Goal: Contribute content: Contribute content

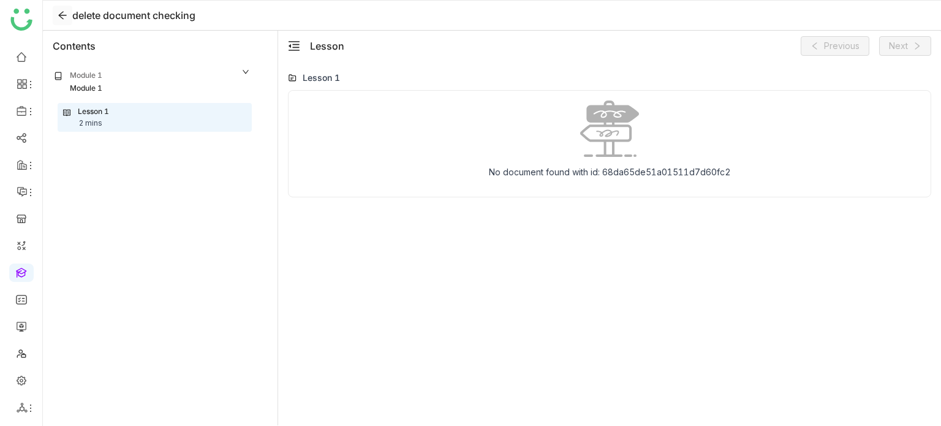
click at [62, 12] on icon at bounding box center [63, 15] width 10 height 10
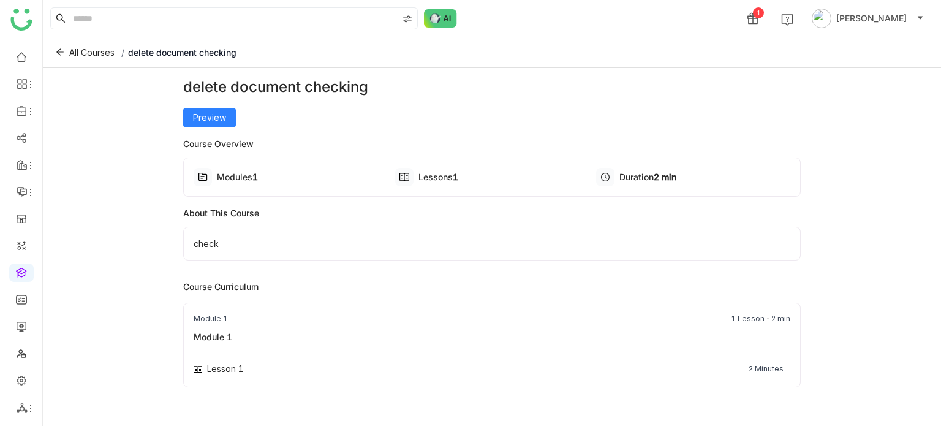
click at [17, 263] on ul at bounding box center [21, 232] width 42 height 386
click at [17, 268] on link at bounding box center [21, 272] width 11 height 10
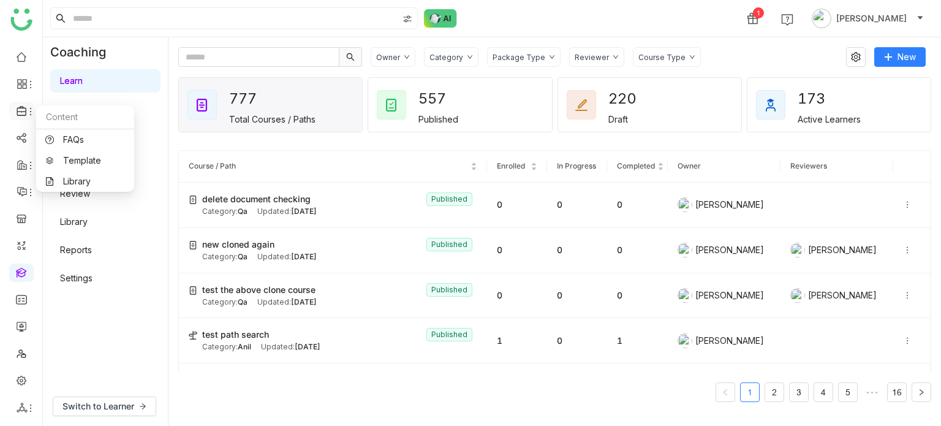
click at [26, 110] on icon at bounding box center [31, 112] width 10 height 10
click at [77, 186] on link "Library" at bounding box center [85, 181] width 80 height 9
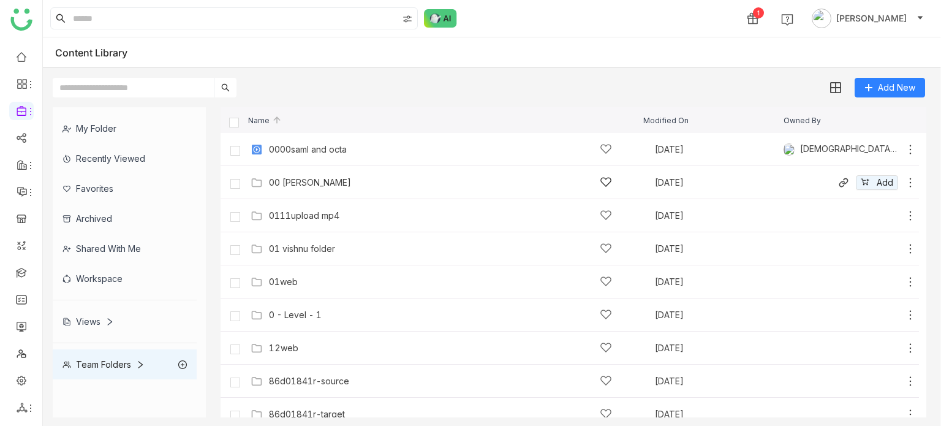
click at [317, 176] on div "00 [PERSON_NAME]" at bounding box center [440, 182] width 343 height 13
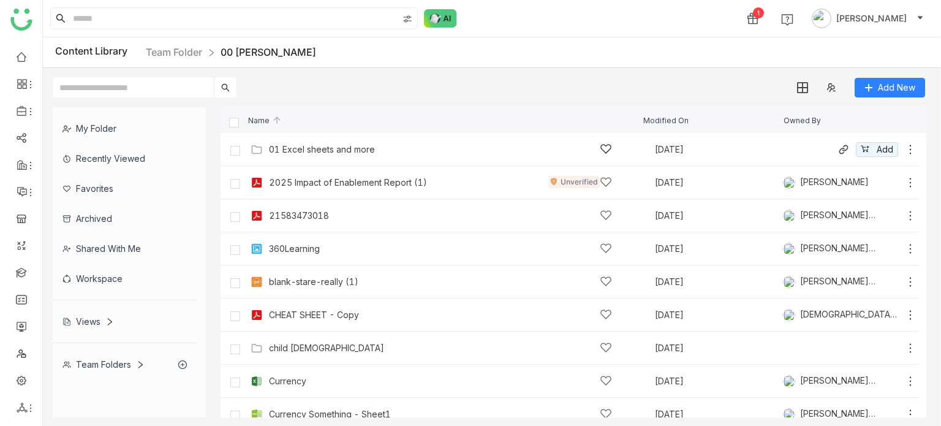
click at [339, 157] on div "01 Excel sheets and more Oct 1, 2025 Add" at bounding box center [582, 149] width 669 height 19
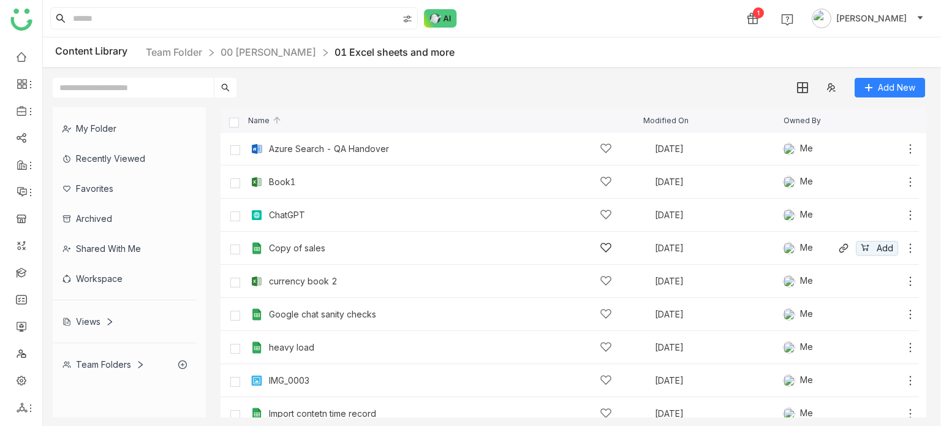
scroll to position [79, 0]
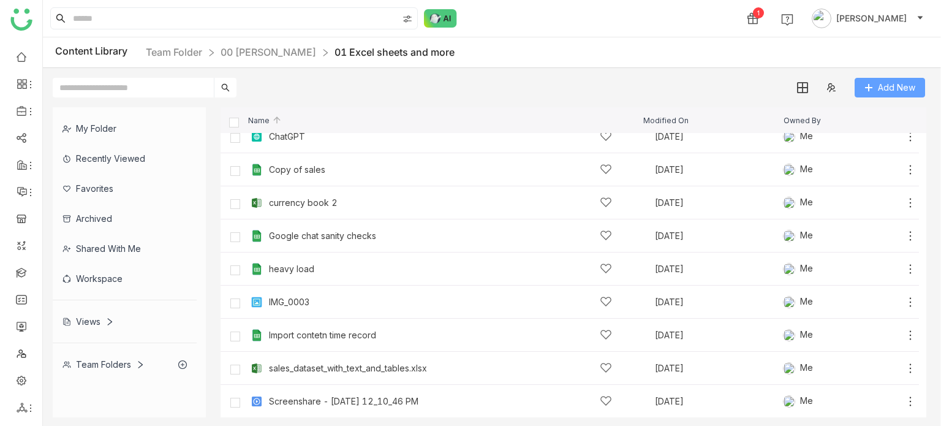
click at [912, 85] on span "Add New" at bounding box center [896, 87] width 37 height 13
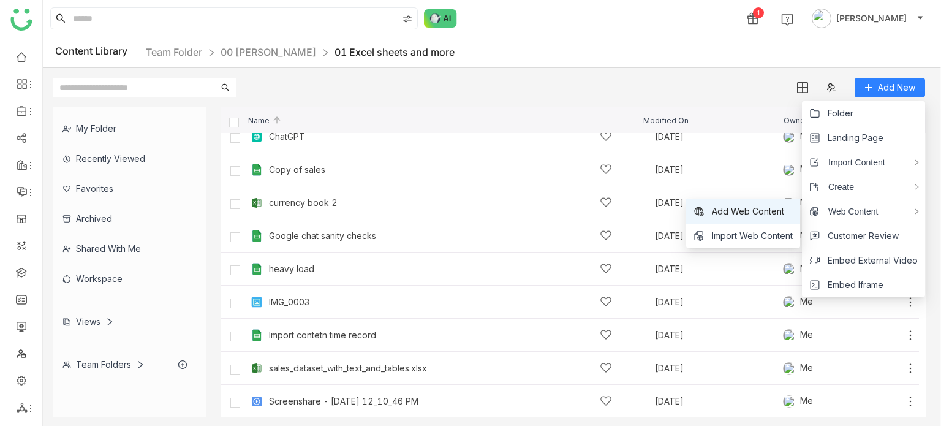
click at [765, 211] on span "Add Web Content" at bounding box center [748, 211] width 72 height 13
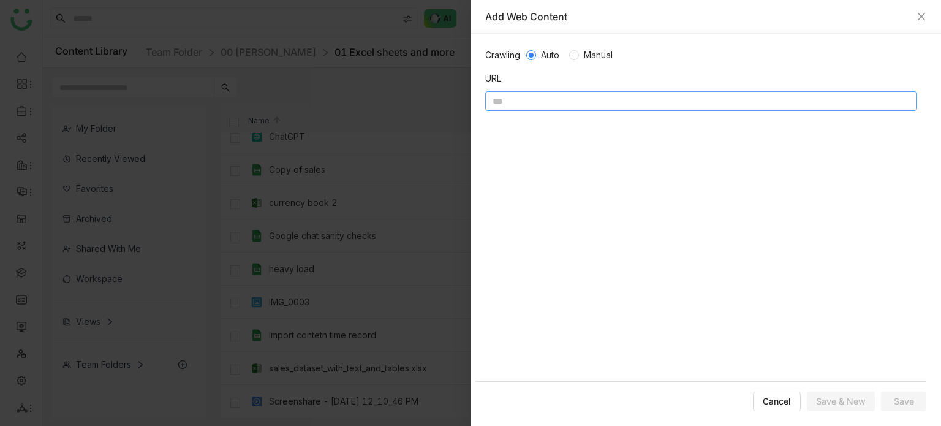
click at [526, 97] on input at bounding box center [701, 101] width 432 height 20
paste input "**********"
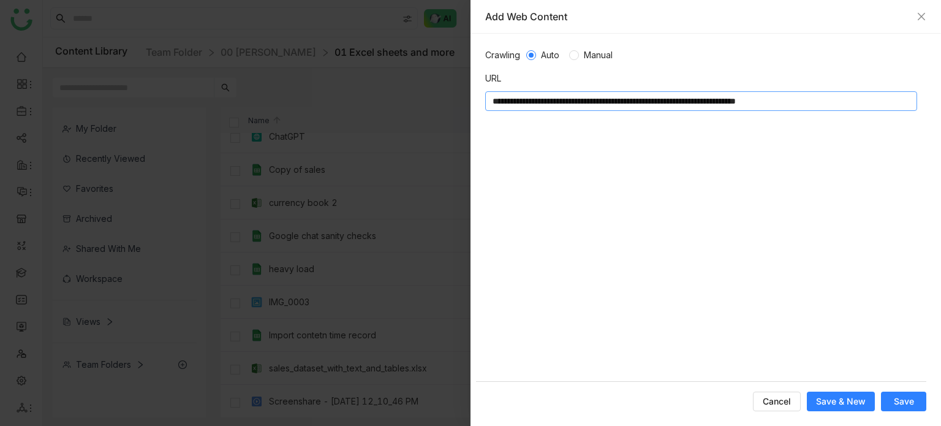
type input "**********"
click at [904, 405] on span "Save" at bounding box center [904, 401] width 20 height 12
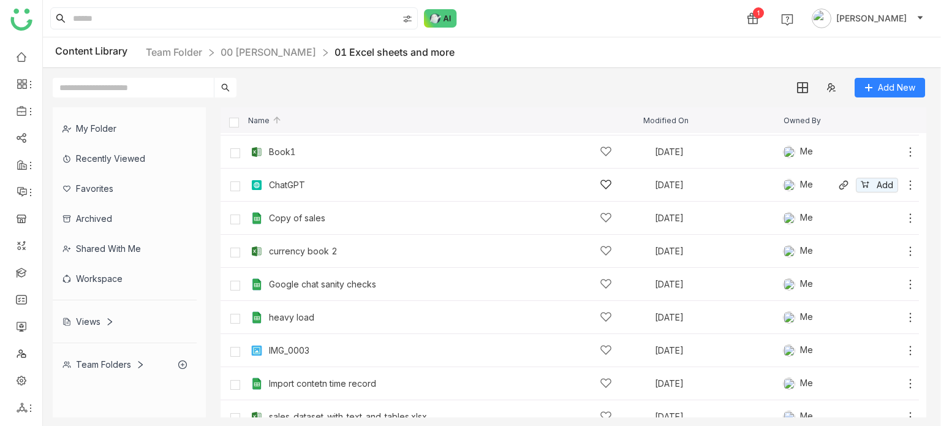
scroll to position [0, 0]
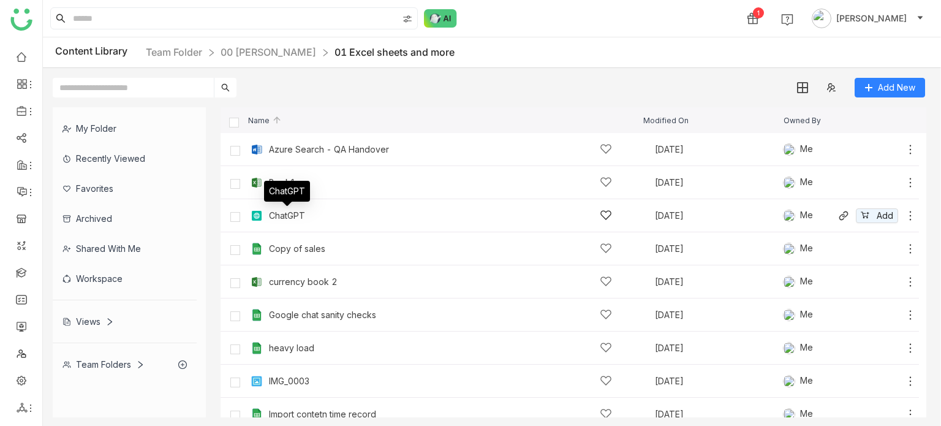
click at [280, 213] on div "ChatGPT" at bounding box center [287, 216] width 36 height 10
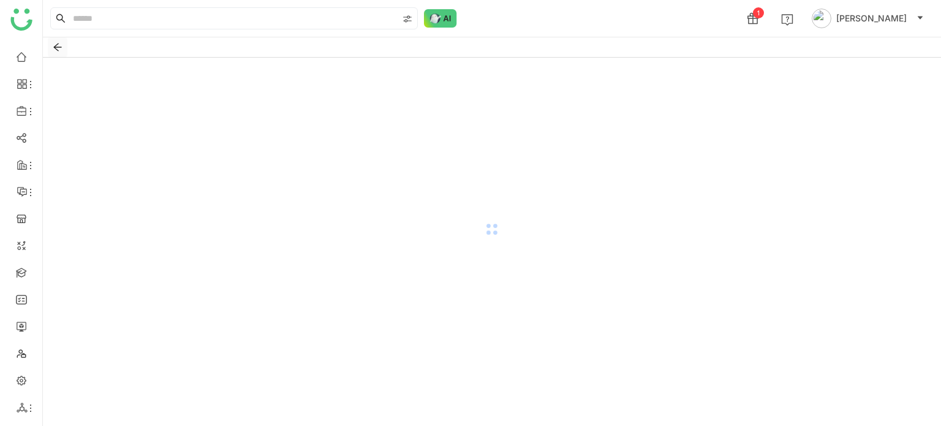
click at [60, 45] on icon "Back" at bounding box center [58, 47] width 10 height 10
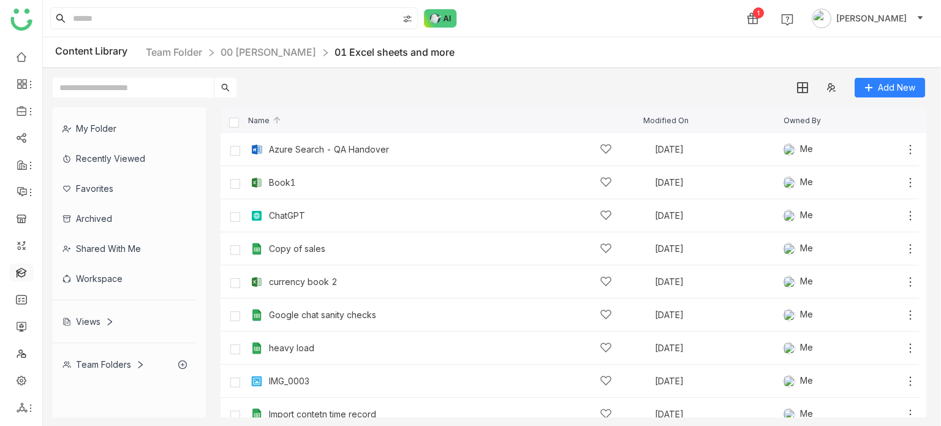
click at [25, 277] on link at bounding box center [21, 272] width 11 height 10
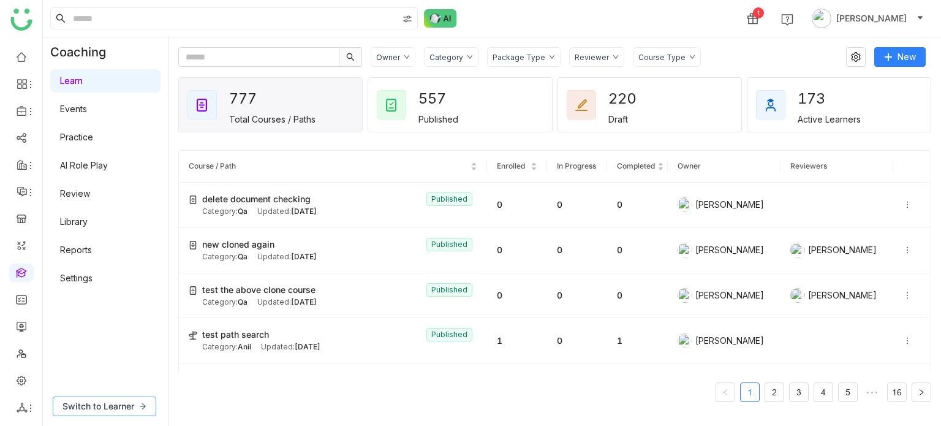
click at [118, 410] on span "Switch to Learner" at bounding box center [98, 405] width 72 height 13
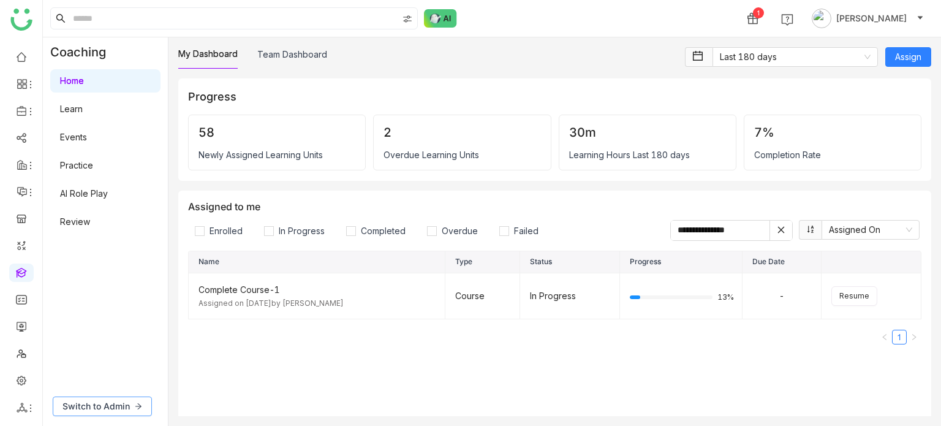
click at [118, 410] on span "Switch to Admin" at bounding box center [95, 405] width 67 height 13
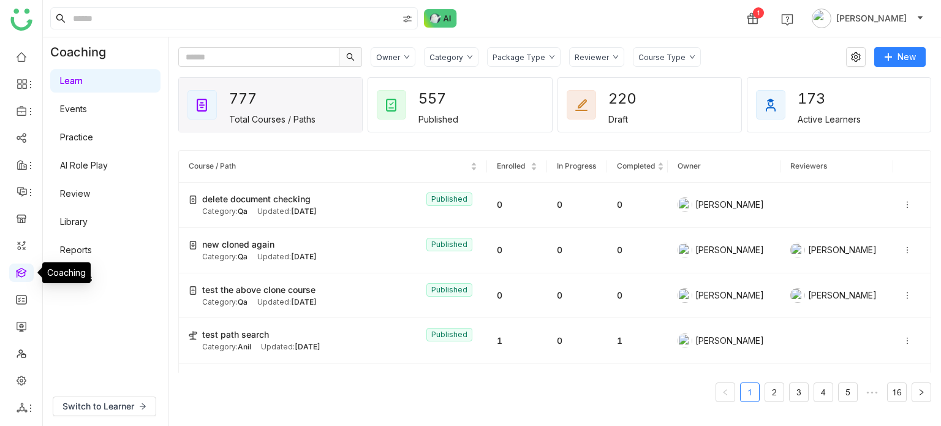
click at [16, 270] on link at bounding box center [21, 272] width 11 height 10
click at [91, 162] on link "AI Role Play" at bounding box center [84, 165] width 48 height 10
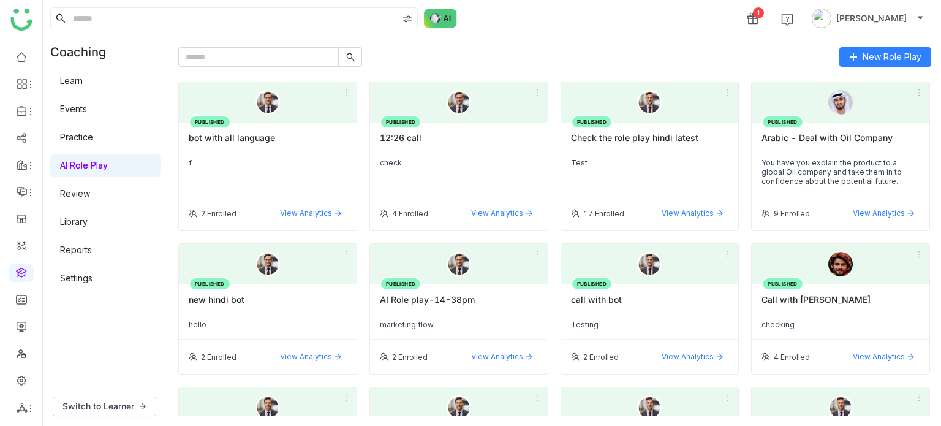
click at [507, 149] on div "12:26 call" at bounding box center [459, 142] width 158 height 21
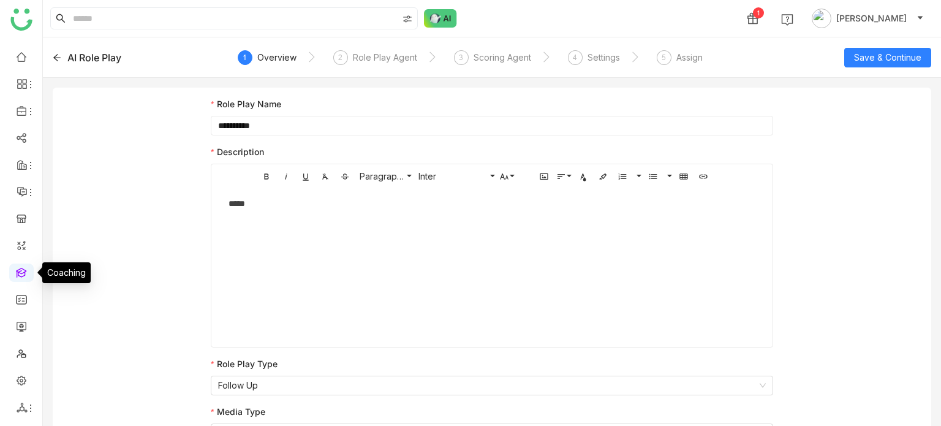
click at [16, 273] on link at bounding box center [21, 272] width 11 height 10
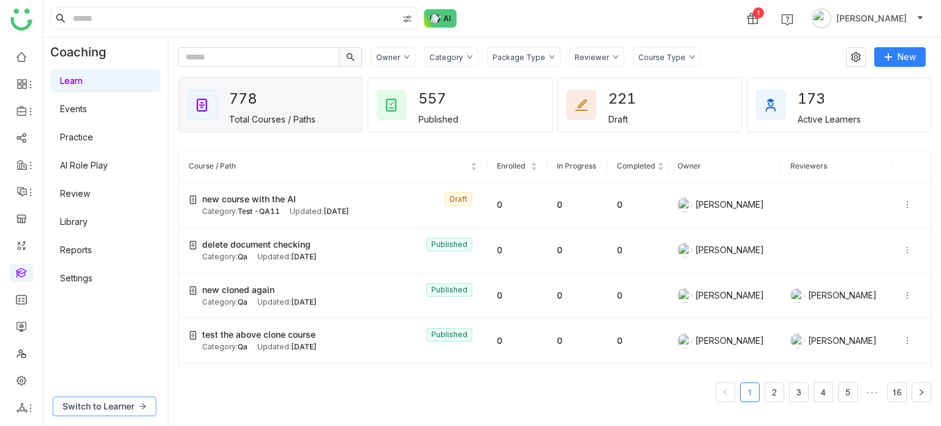
click at [95, 402] on span "Switch to Learner" at bounding box center [98, 405] width 72 height 13
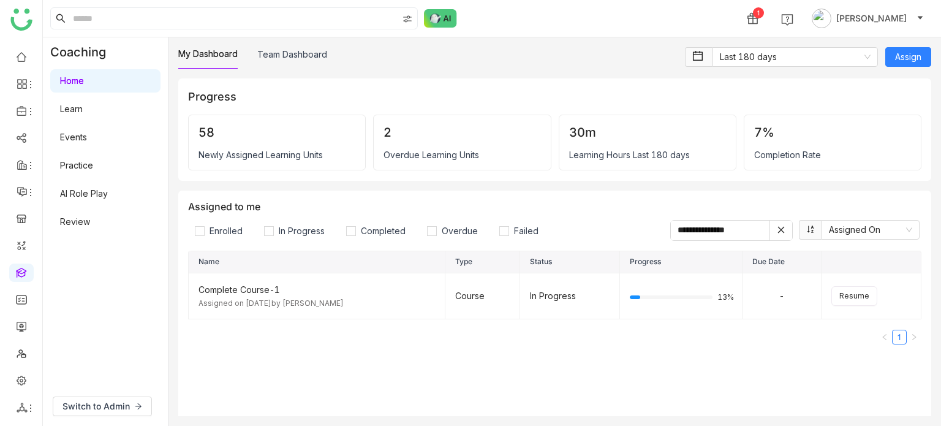
click at [98, 192] on link "AI Role Play" at bounding box center [84, 193] width 48 height 10
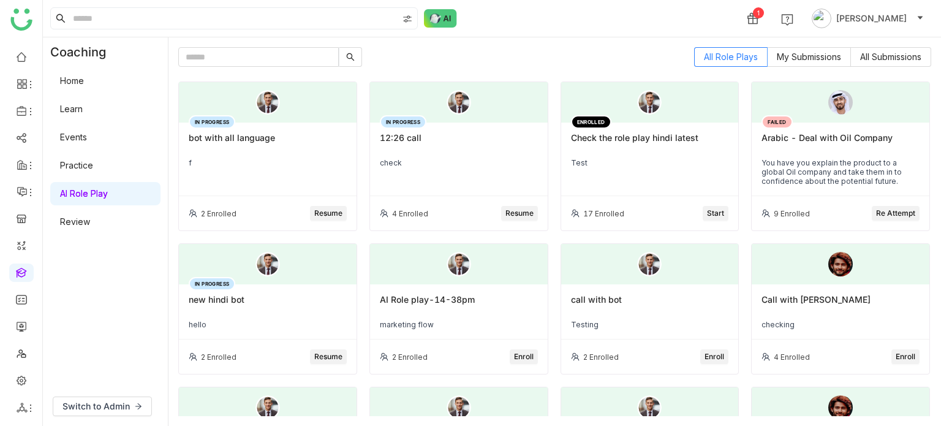
click at [278, 161] on div "f" at bounding box center [268, 162] width 158 height 9
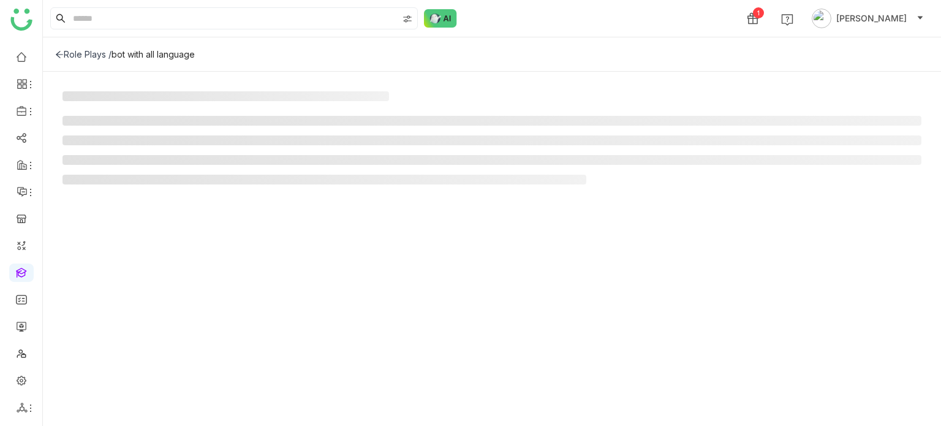
click at [251, 168] on ul at bounding box center [491, 150] width 859 height 69
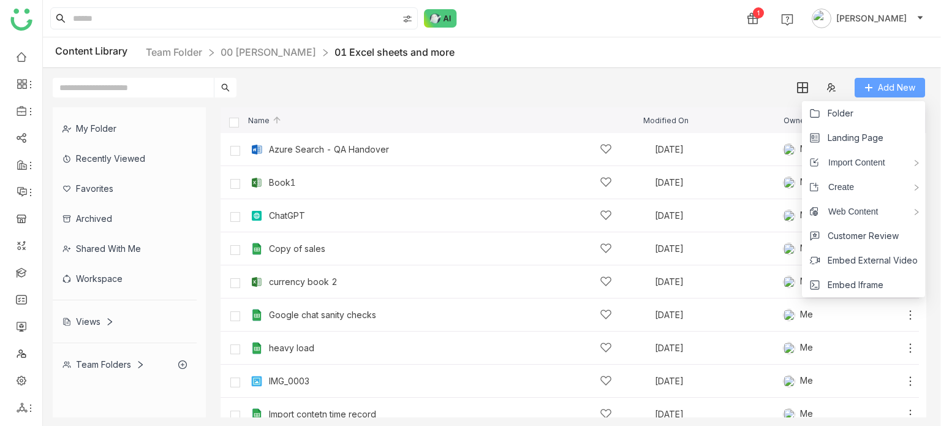
click at [880, 81] on span "Add New" at bounding box center [896, 87] width 37 height 13
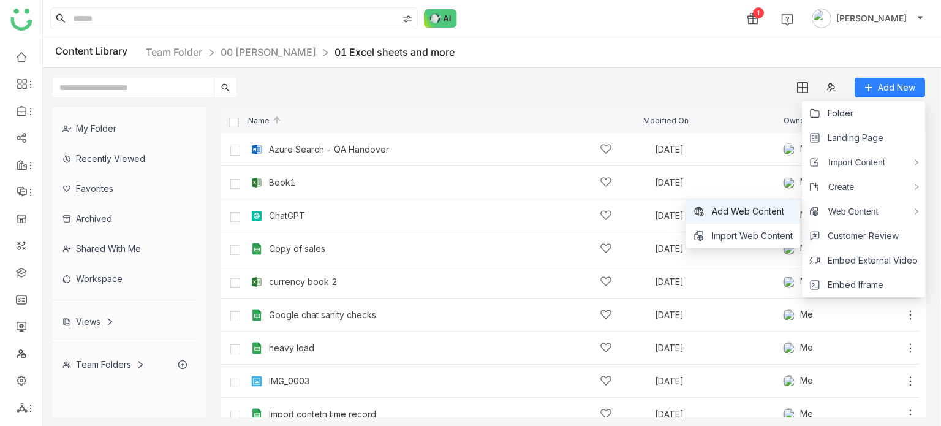
click at [755, 215] on span "Add Web Content" at bounding box center [748, 211] width 72 height 13
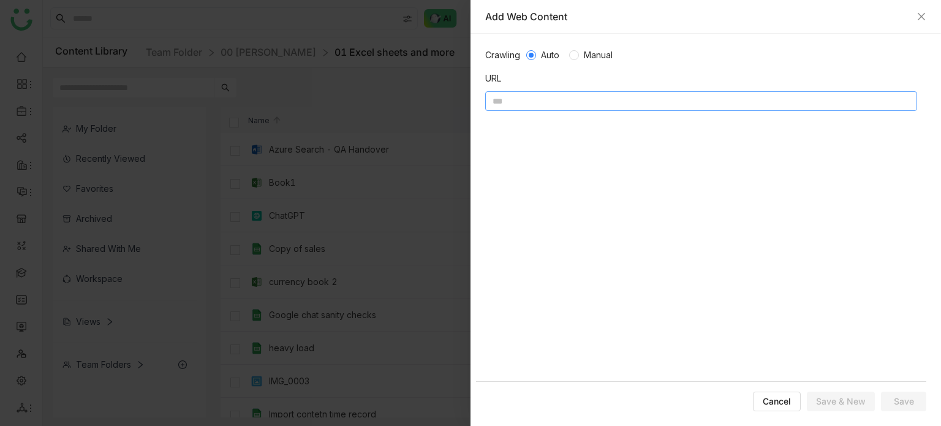
click at [531, 102] on input at bounding box center [701, 101] width 432 height 20
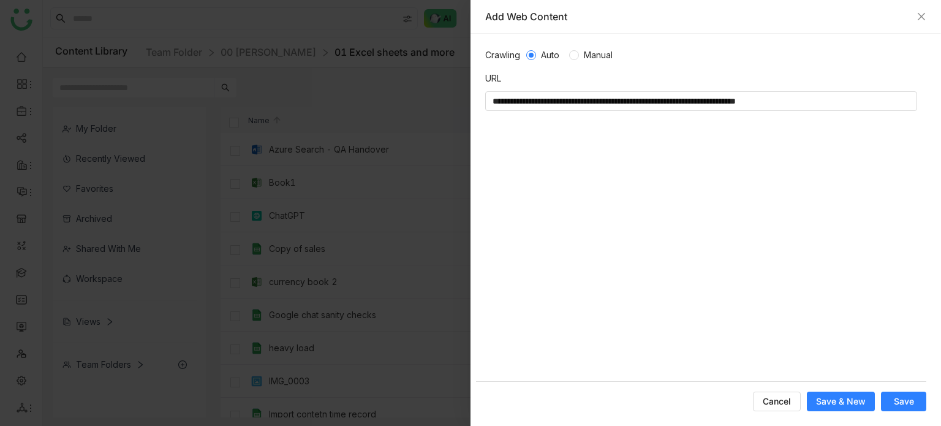
type input "**********"
click at [591, 53] on span "Manual" at bounding box center [598, 54] width 39 height 13
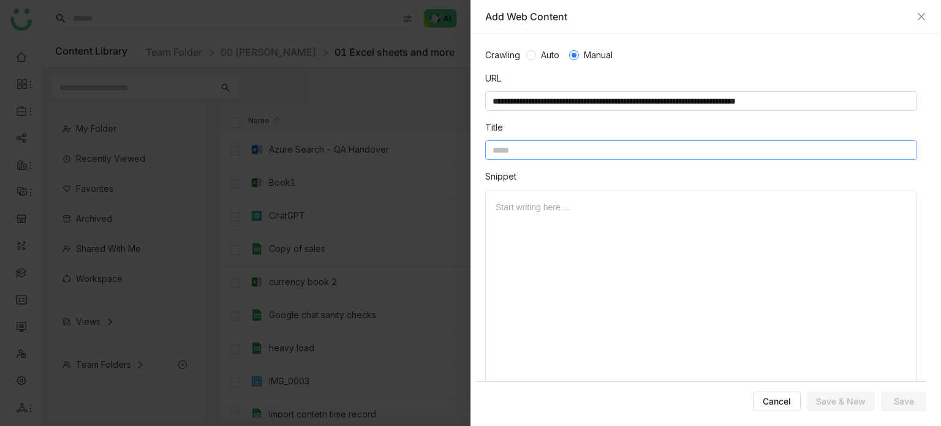
click at [560, 143] on input at bounding box center [701, 150] width 432 height 20
type input "**********"
click at [909, 392] on button "Save" at bounding box center [903, 401] width 45 height 20
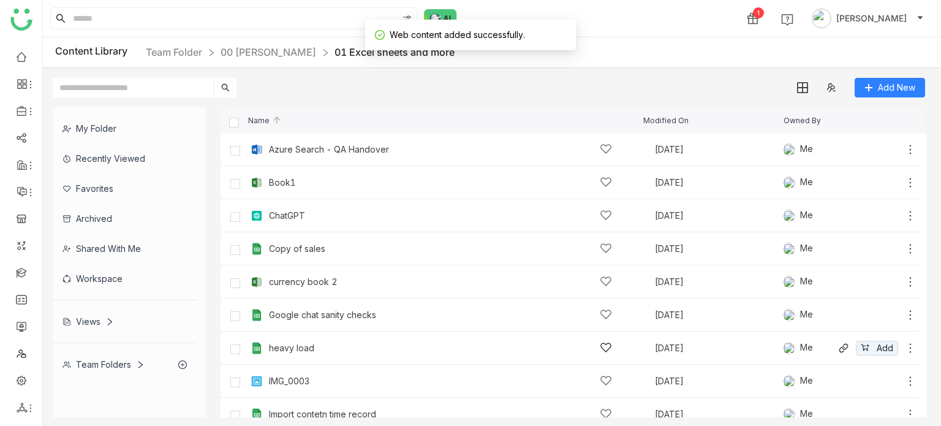
scroll to position [112, 0]
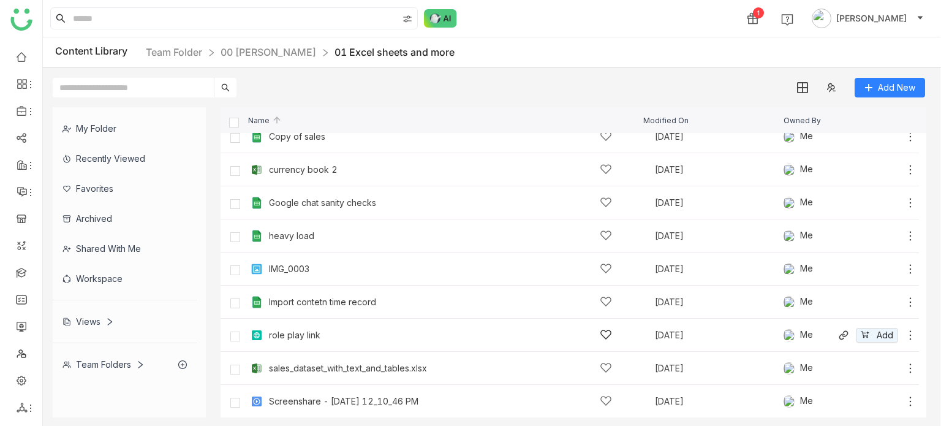
click at [304, 331] on div "role play link" at bounding box center [294, 335] width 51 height 10
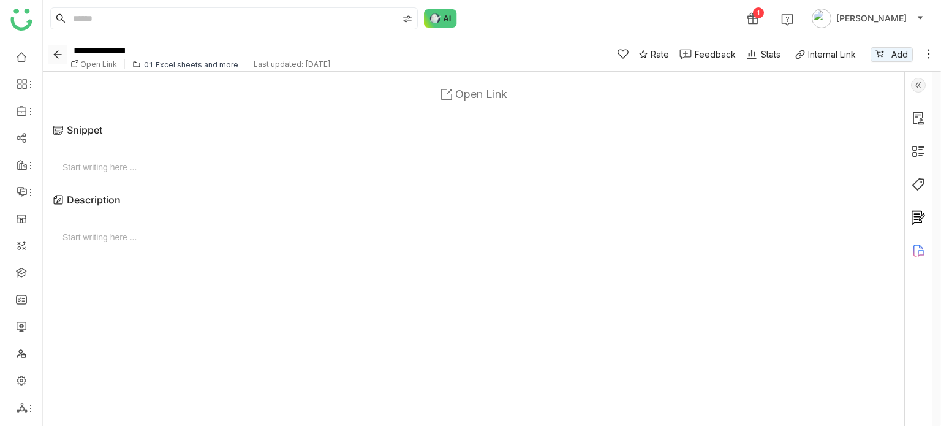
click at [57, 51] on icon "Back" at bounding box center [57, 54] width 8 height 8
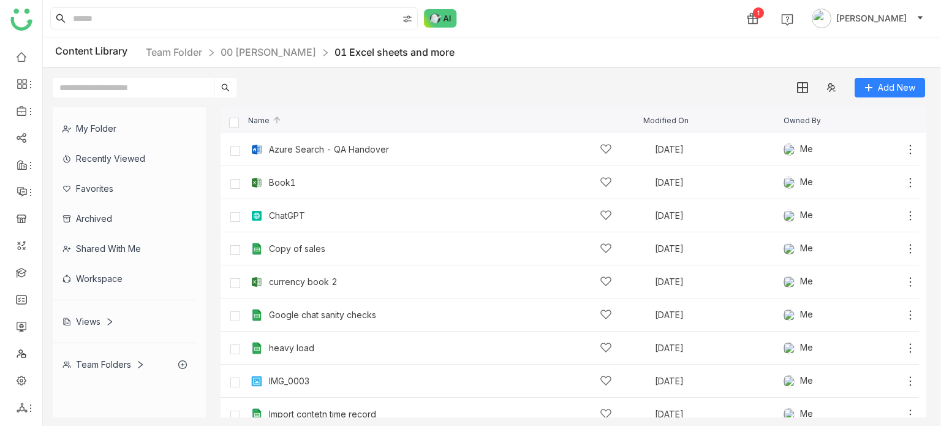
click at [909, 99] on div "My Folder Recently Viewed Favorites Archived Shared with me Workspace Views Tea…" at bounding box center [492, 262] width 898 height 330
click at [912, 91] on span "Add New" at bounding box center [896, 87] width 37 height 13
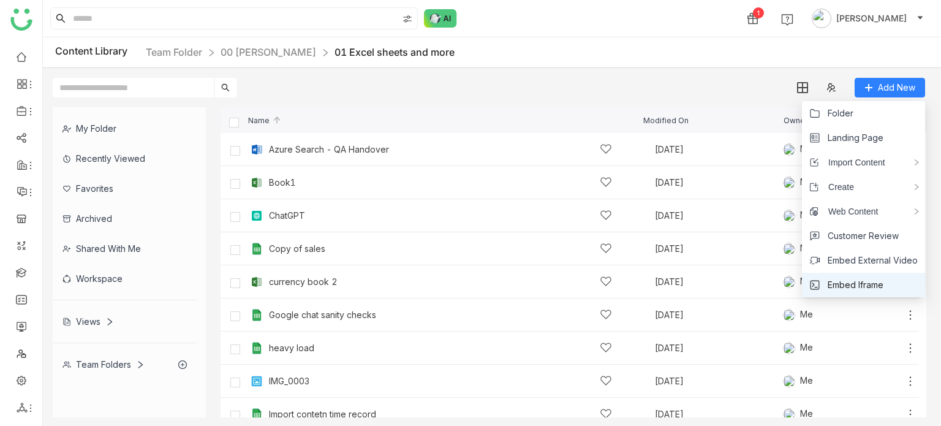
click at [868, 284] on span "Embed Iframe" at bounding box center [856, 284] width 56 height 13
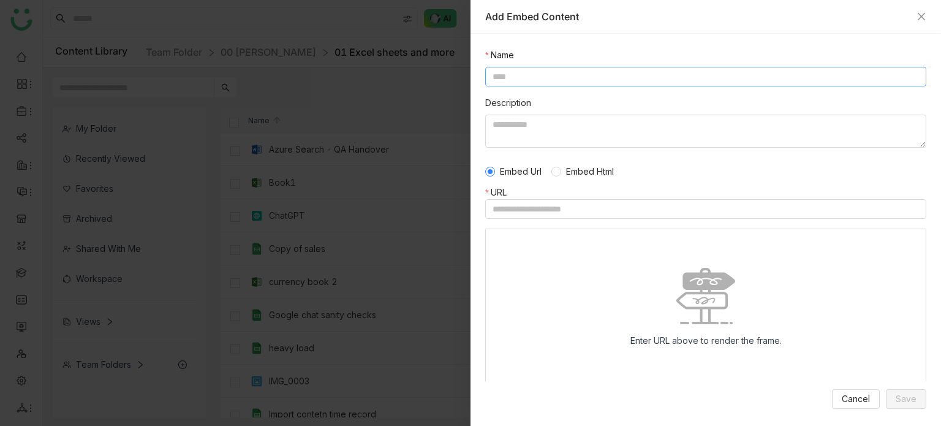
click at [579, 83] on input at bounding box center [705, 77] width 441 height 20
click at [594, 211] on input at bounding box center [705, 209] width 441 height 20
paste input "**********"
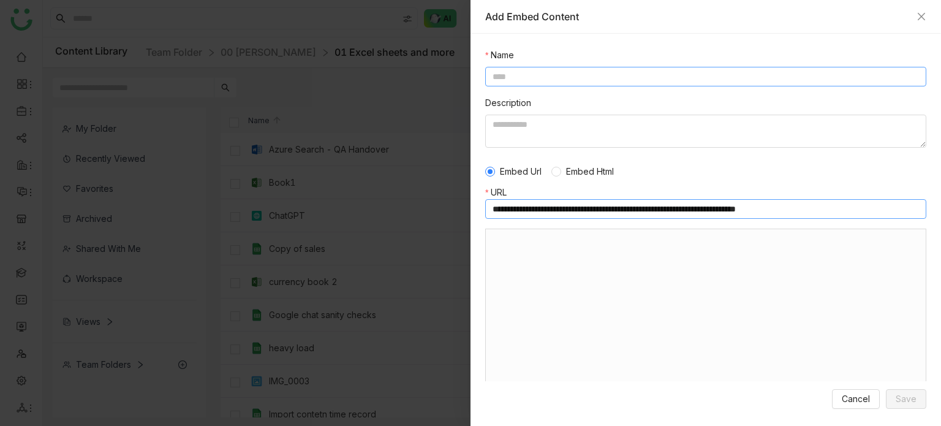
type input "**********"
click at [577, 70] on input at bounding box center [705, 77] width 441 height 20
type input "*********"
click at [904, 388] on div "Cancel Save" at bounding box center [705, 399] width 441 height 24
click at [904, 394] on span "Save" at bounding box center [906, 398] width 21 height 13
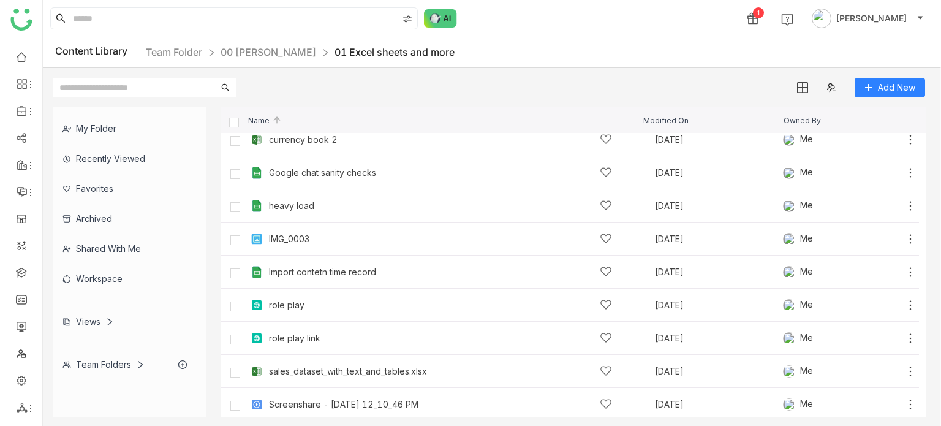
scroll to position [145, 0]
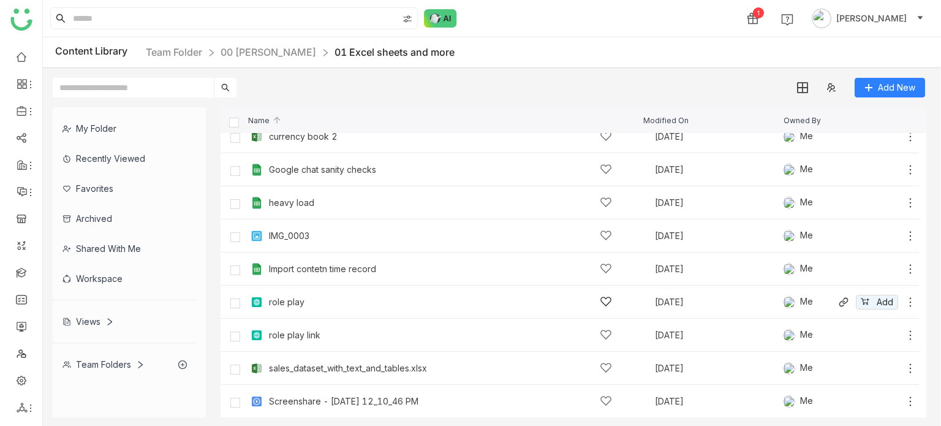
click at [262, 293] on div "role play Oct 3, 2025 Me Add" at bounding box center [582, 301] width 669 height 19
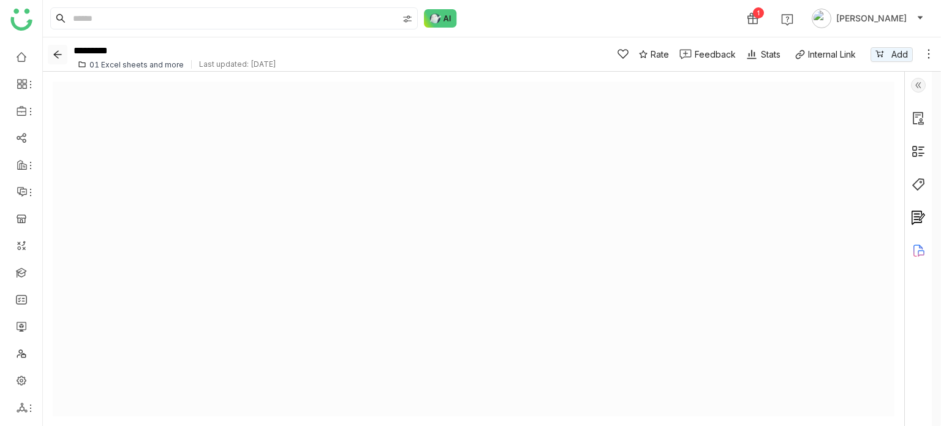
click at [60, 55] on icon "Back" at bounding box center [58, 55] width 10 height 10
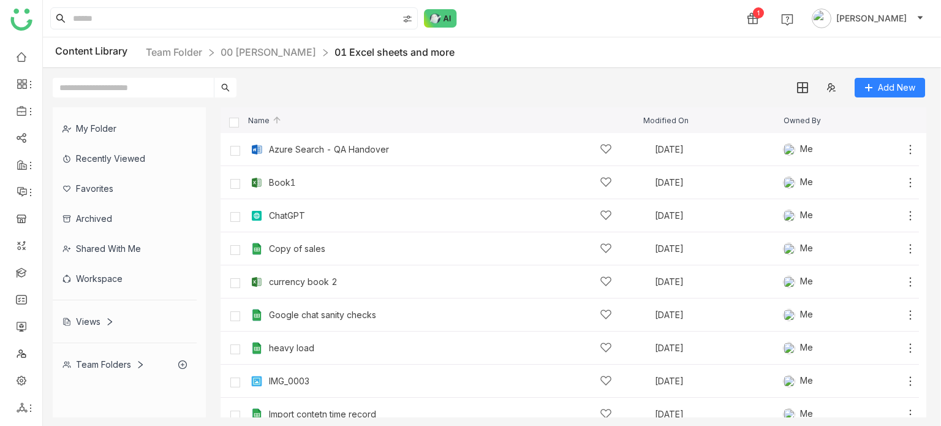
click at [902, 98] on div "My Folder Recently Viewed Favorites Archived Shared with me Workspace Views Tea…" at bounding box center [492, 262] width 898 height 330
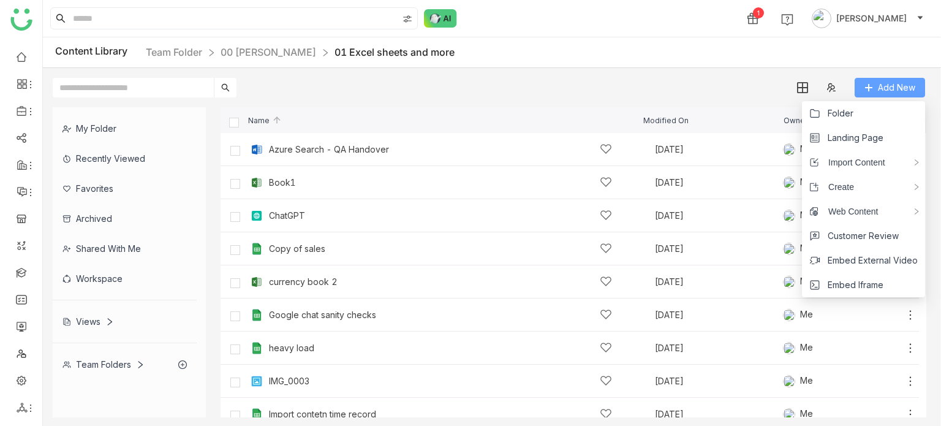
click at [909, 91] on span "Add New" at bounding box center [896, 87] width 37 height 13
drag, startPoint x: 872, startPoint y: 286, endPoint x: 844, endPoint y: 269, distance: 33.0
click at [872, 286] on span "Embed Iframe" at bounding box center [856, 284] width 56 height 13
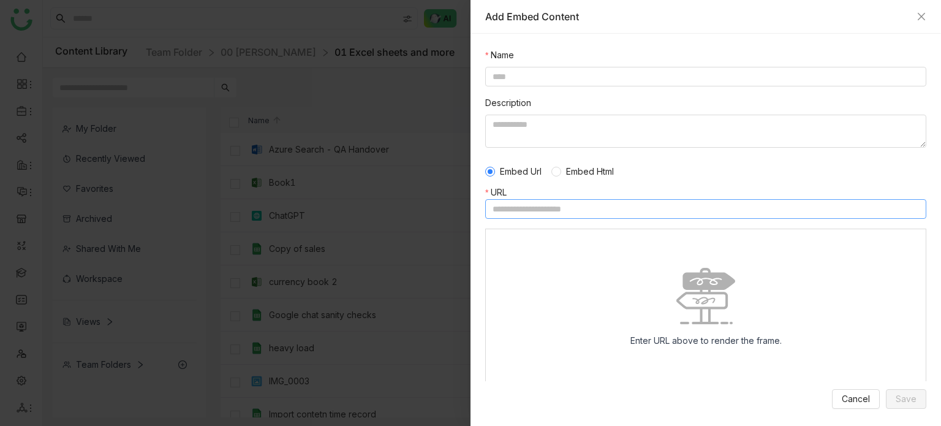
click at [553, 208] on input at bounding box center [705, 209] width 441 height 20
paste input "**********"
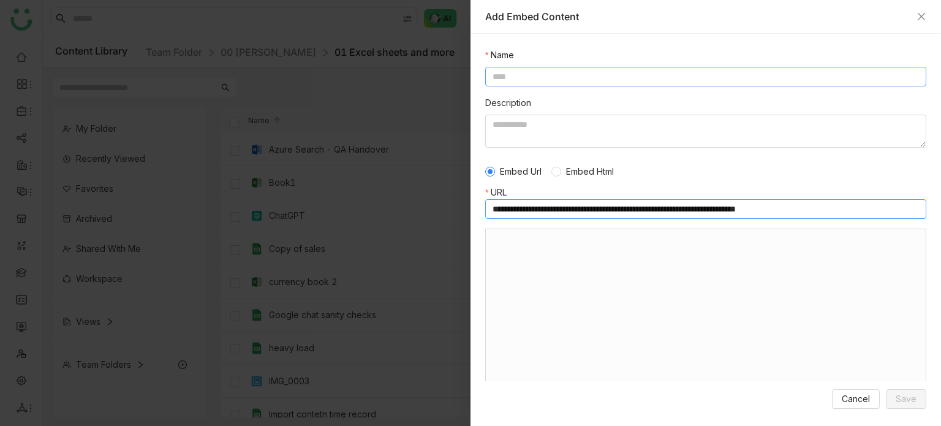
type input "**********"
click at [552, 76] on input at bounding box center [705, 77] width 441 height 20
type input "**********"
click at [913, 401] on span "Save" at bounding box center [906, 398] width 21 height 13
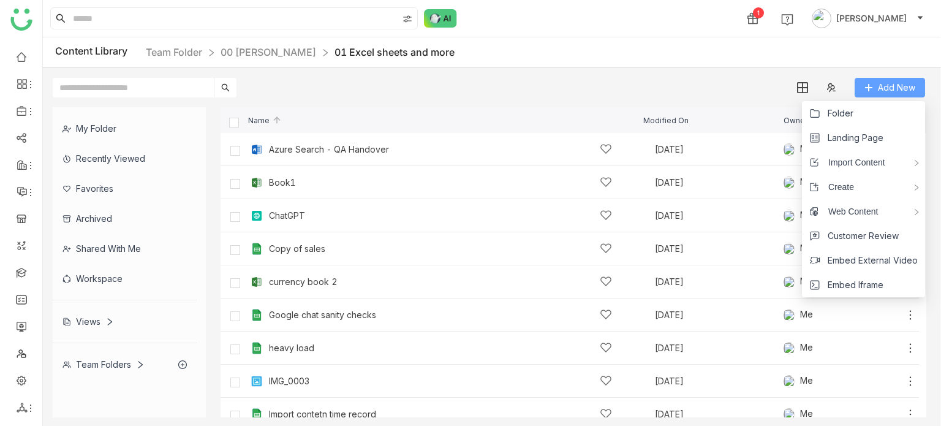
click at [904, 90] on span "Add New" at bounding box center [896, 87] width 37 height 13
click at [872, 262] on span "Embed External Video" at bounding box center [873, 260] width 90 height 13
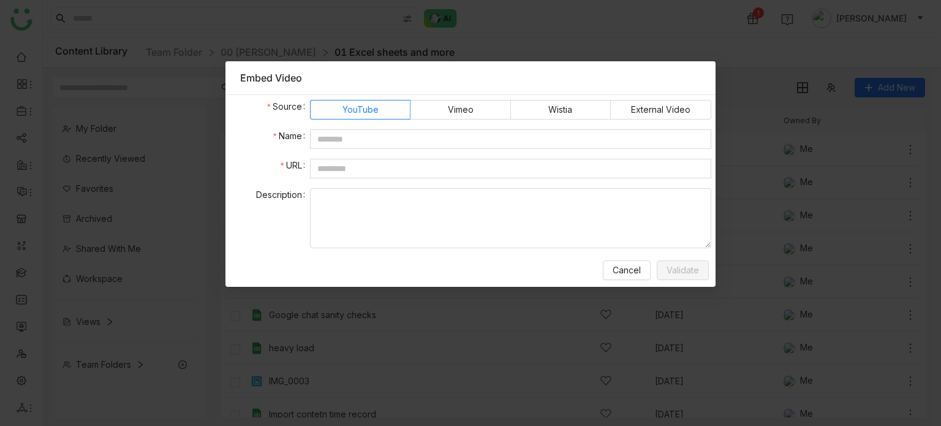
click at [640, 281] on div "Cancel Validate" at bounding box center [470, 270] width 481 height 25
click at [622, 282] on div "Source YouTube Vimeo Wistia External Video Name URL Description Cancel Validate" at bounding box center [470, 191] width 490 height 192
click at [631, 274] on span "Cancel" at bounding box center [627, 269] width 28 height 13
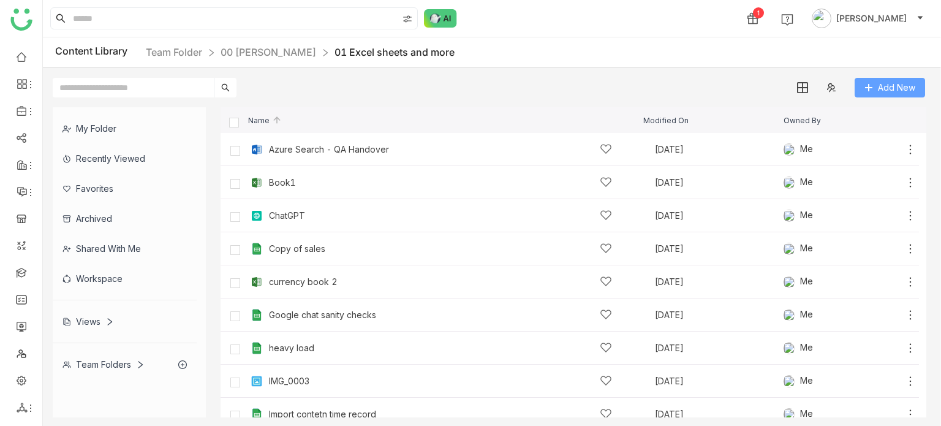
click at [882, 80] on button "Add New" at bounding box center [890, 88] width 70 height 20
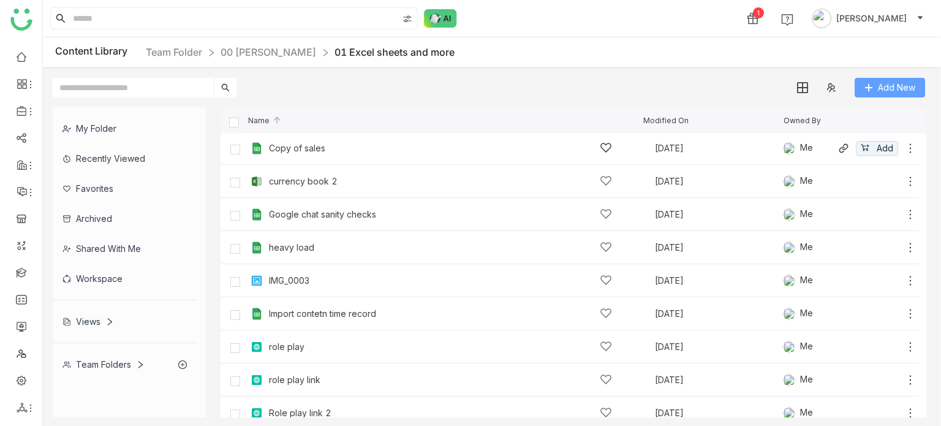
scroll to position [104, 0]
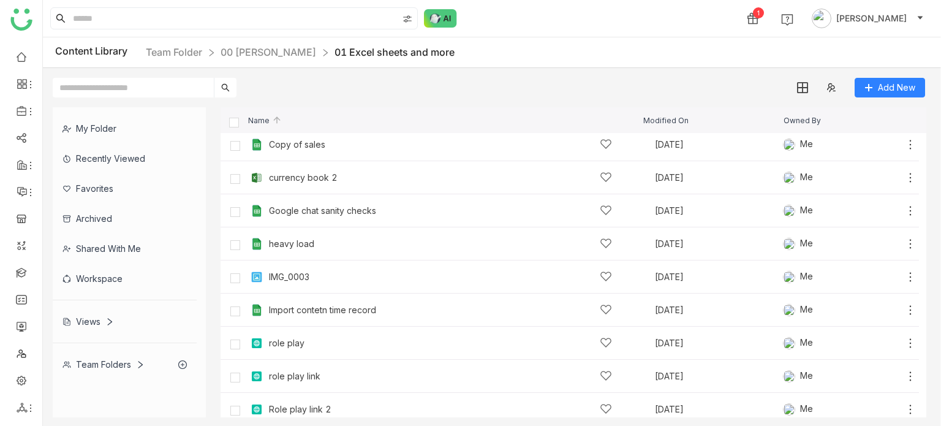
click at [127, 352] on div "Team Folders" at bounding box center [125, 364] width 144 height 30
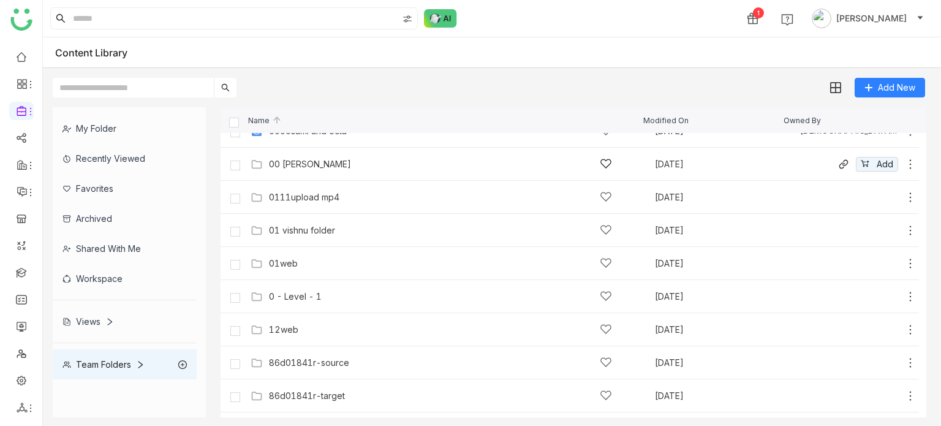
scroll to position [20, 0]
click at [17, 275] on link at bounding box center [21, 272] width 11 height 10
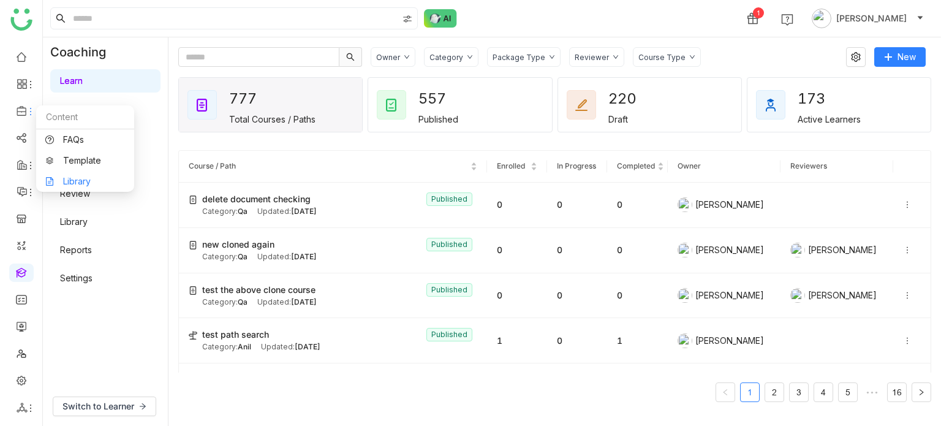
click at [74, 186] on link "Library" at bounding box center [85, 181] width 80 height 9
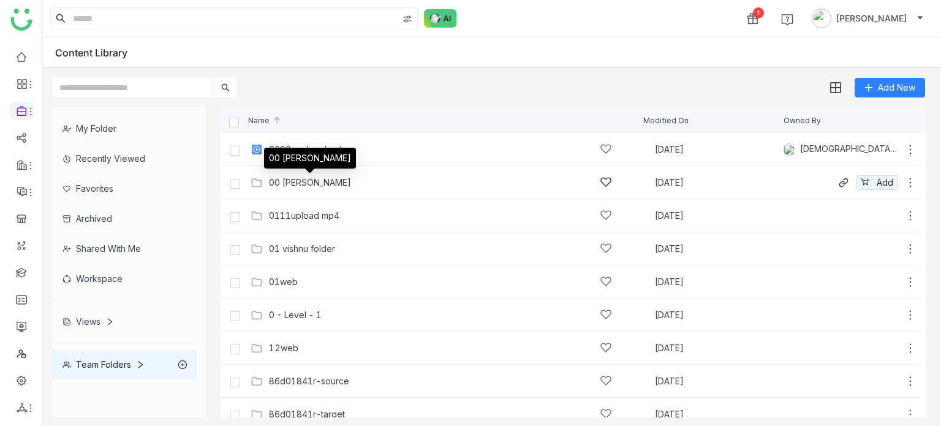
click at [304, 181] on div "00 [PERSON_NAME]" at bounding box center [310, 183] width 82 height 10
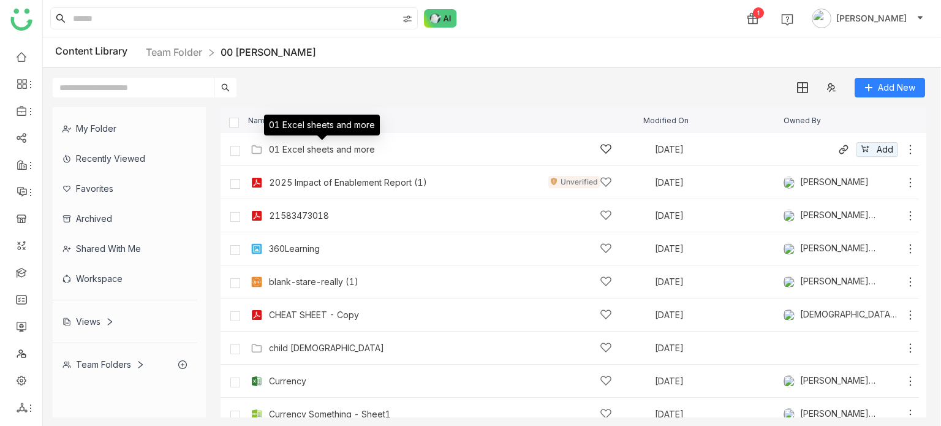
click at [346, 147] on div "01 Excel sheets and more" at bounding box center [322, 150] width 106 height 10
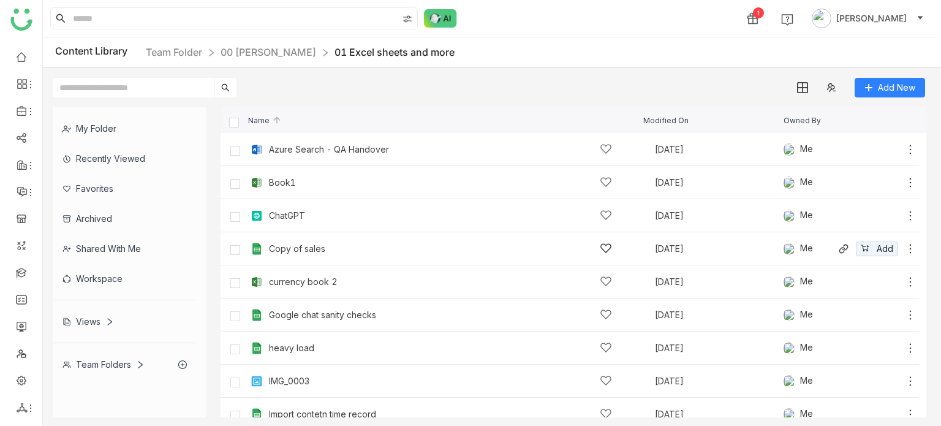
scroll to position [178, 0]
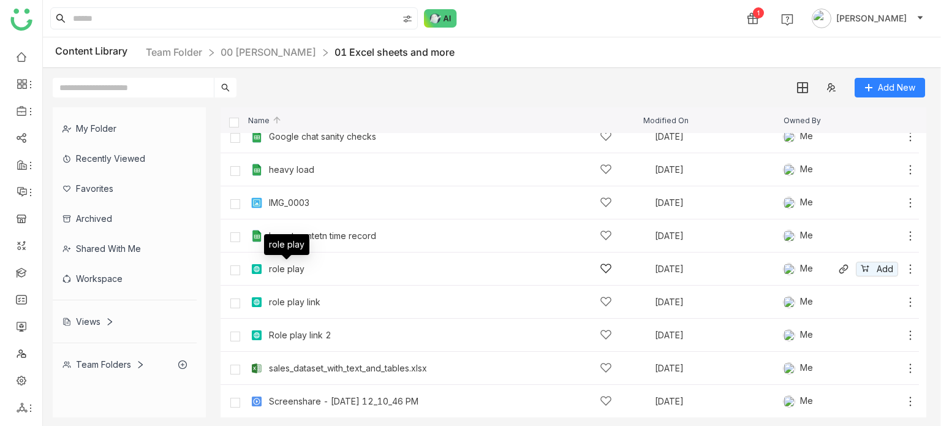
click at [286, 269] on div "role play" at bounding box center [287, 269] width 36 height 10
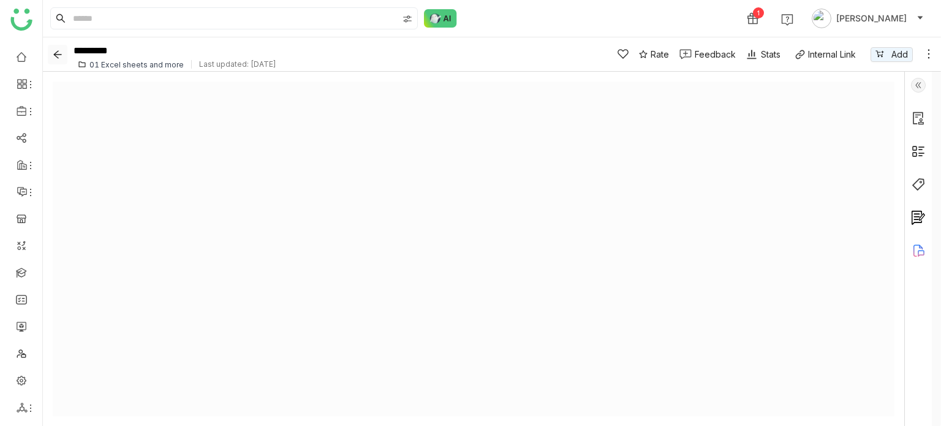
click at [53, 53] on icon "Back" at bounding box center [58, 55] width 10 height 10
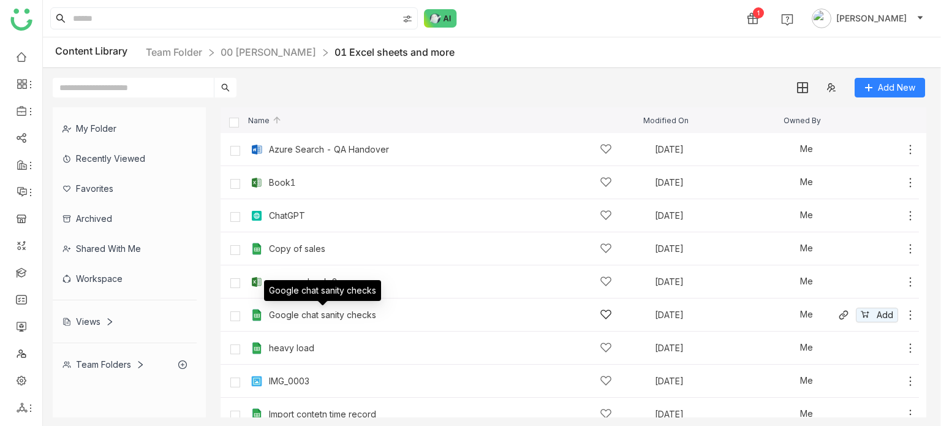
scroll to position [178, 0]
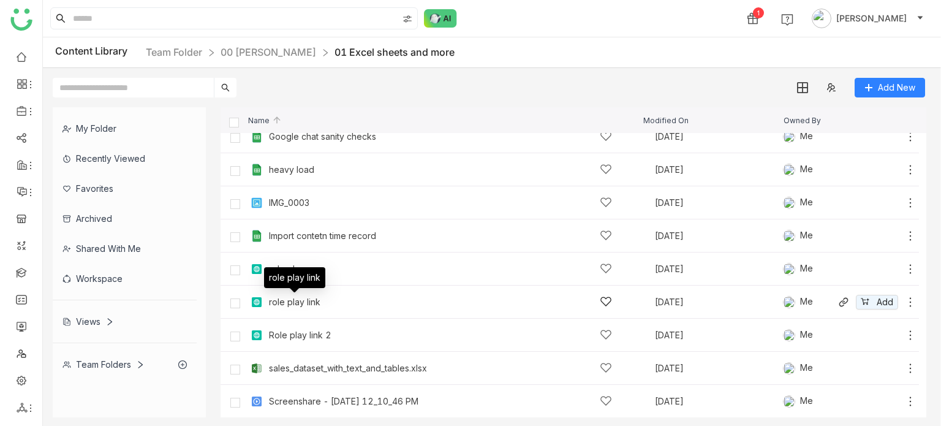
click at [294, 301] on div "role play link" at bounding box center [294, 302] width 51 height 10
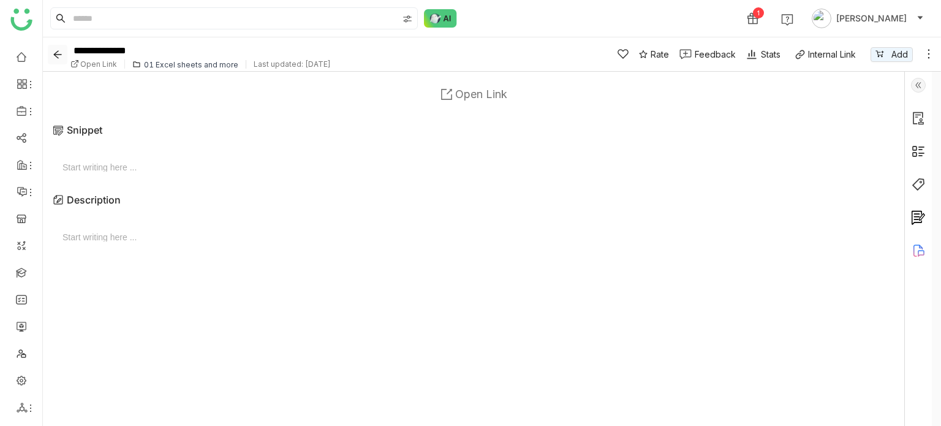
click at [57, 50] on icon "Back" at bounding box center [58, 55] width 10 height 10
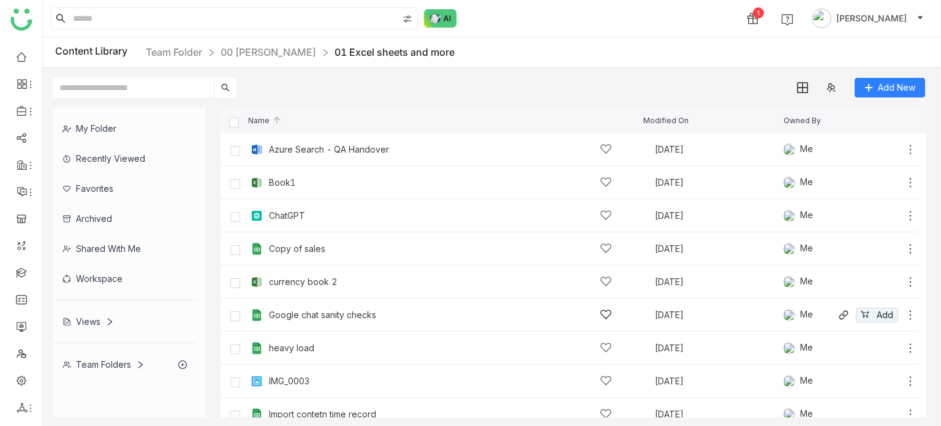
scroll to position [178, 0]
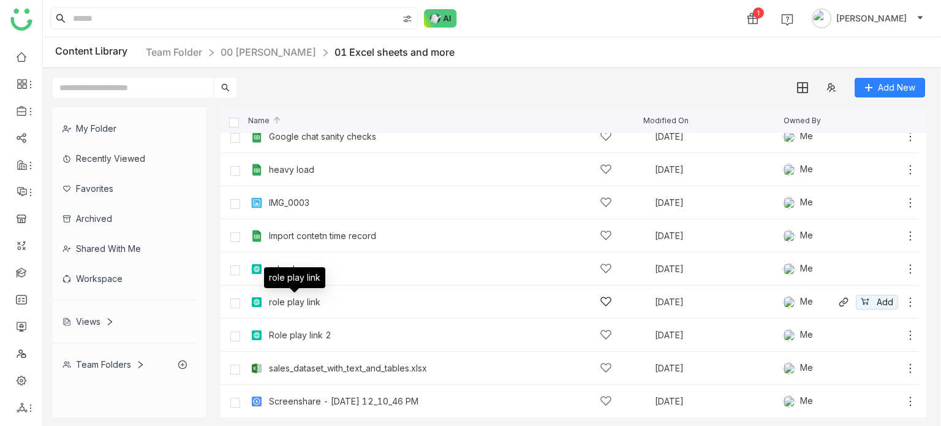
click at [293, 300] on div "role play link" at bounding box center [294, 302] width 51 height 10
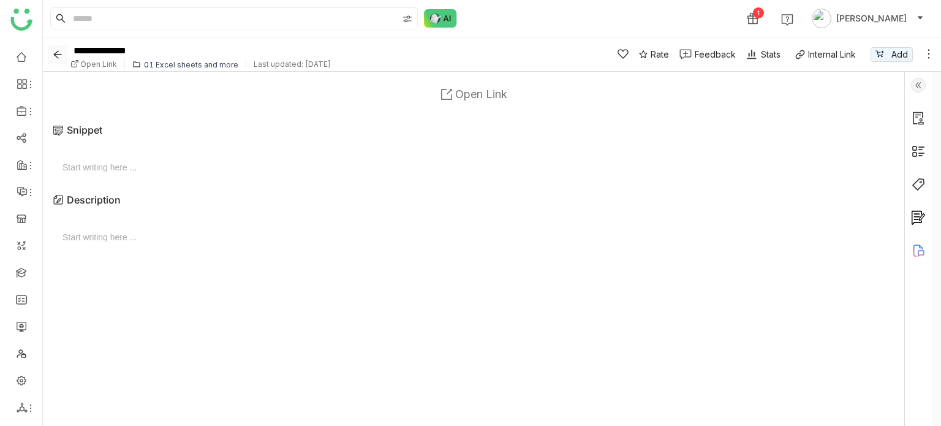
click at [58, 57] on icon "Back" at bounding box center [57, 54] width 8 height 8
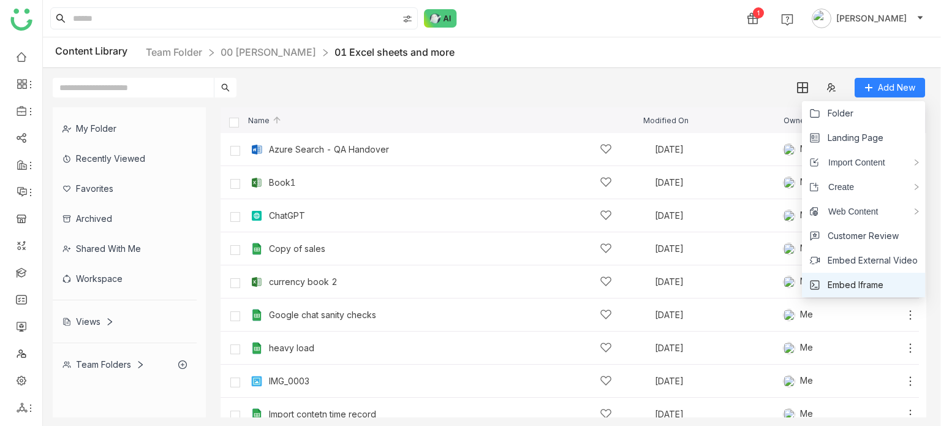
click at [855, 286] on span "Embed Iframe" at bounding box center [856, 284] width 56 height 13
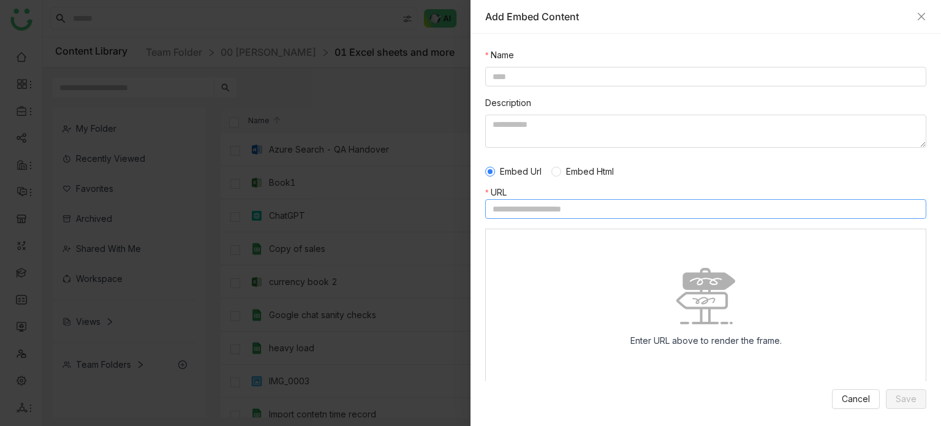
click at [598, 210] on input at bounding box center [705, 209] width 441 height 20
click at [527, 208] on input at bounding box center [705, 209] width 441 height 20
paste input "**********"
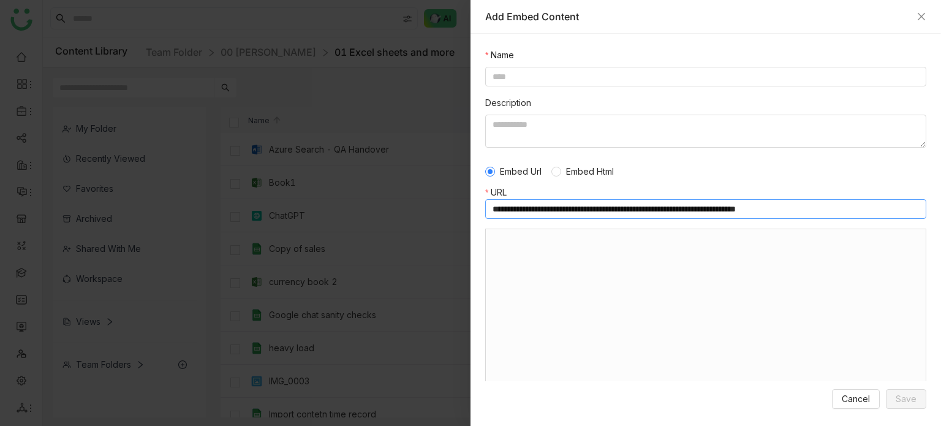
type input "**********"
click at [857, 213] on input "**********" at bounding box center [705, 209] width 441 height 20
click at [853, 210] on input "**********" at bounding box center [705, 209] width 441 height 20
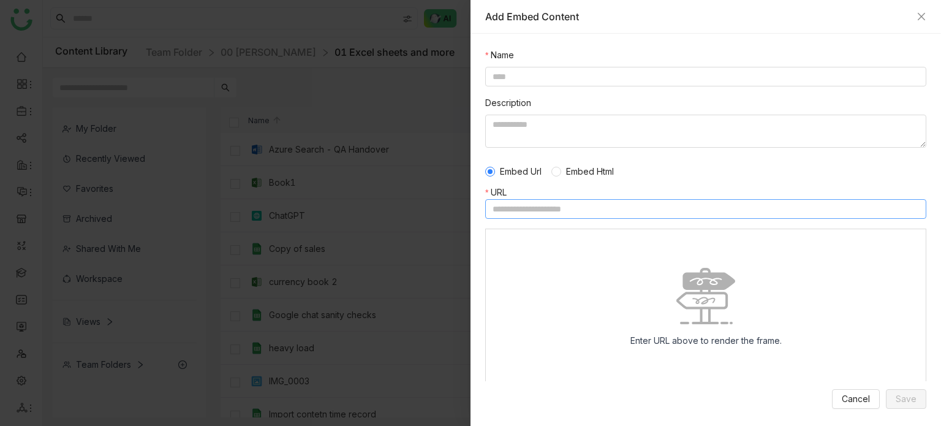
paste input "**********"
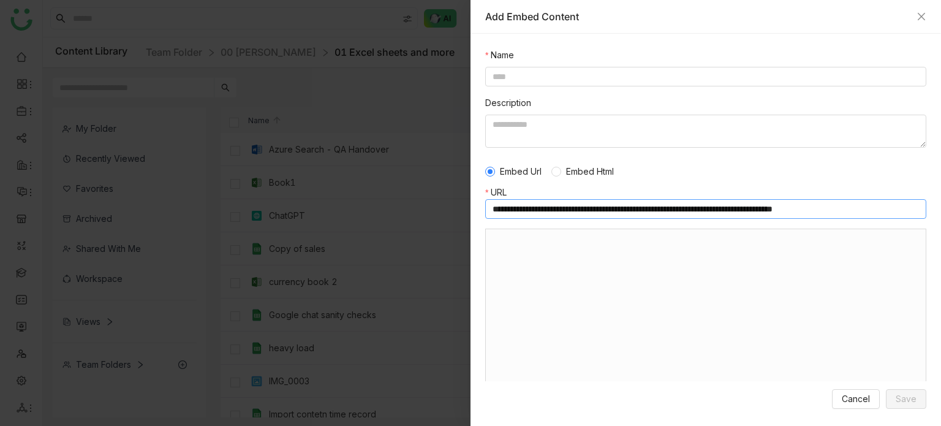
click at [869, 207] on input "**********" at bounding box center [705, 209] width 441 height 20
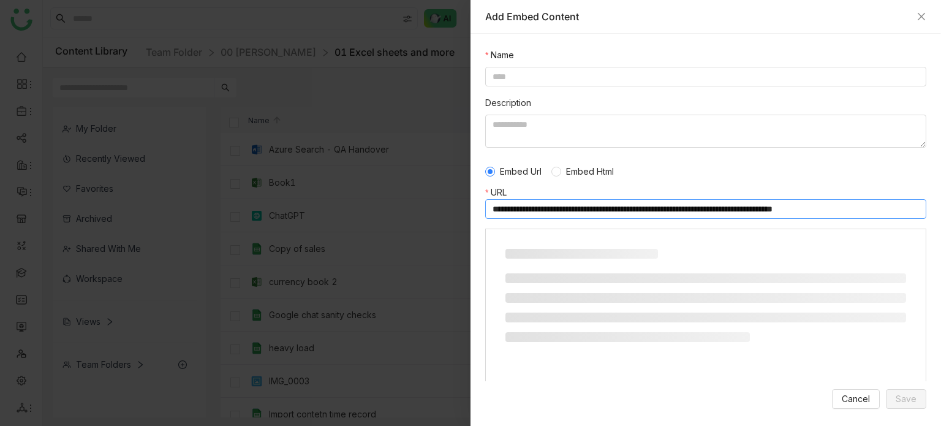
type input "**********"
drag, startPoint x: 277, startPoint y: 14, endPoint x: 833, endPoint y: 170, distance: 577.8
drag, startPoint x: 833, startPoint y: 170, endPoint x: 887, endPoint y: 170, distance: 53.9
click at [887, 170] on div "Embed Url Embed Html" at bounding box center [705, 171] width 441 height 28
click at [531, 74] on input at bounding box center [705, 77] width 441 height 20
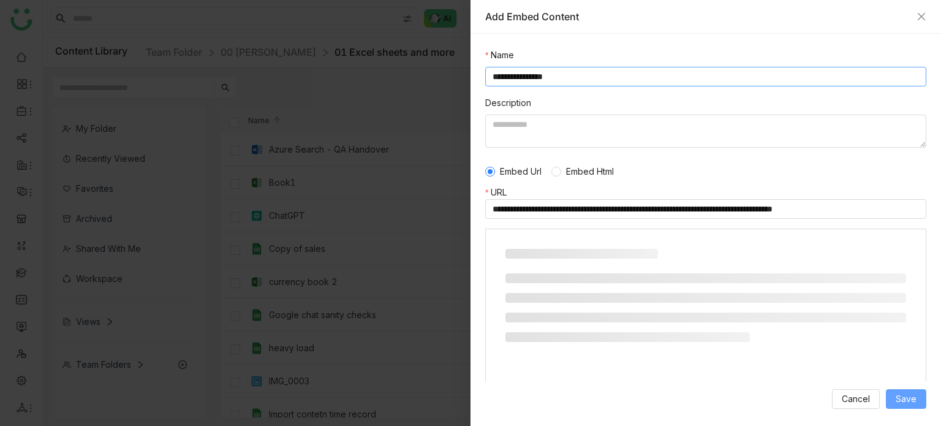
type input "**********"
click at [915, 404] on span "Save" at bounding box center [906, 398] width 21 height 13
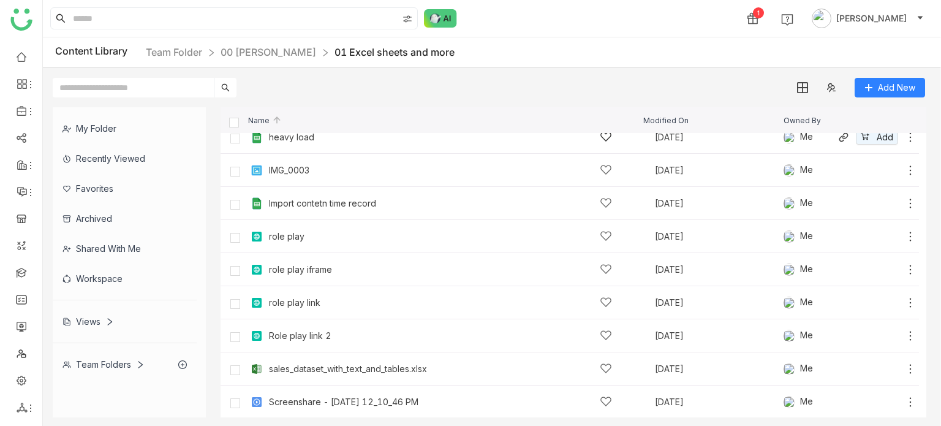
scroll to position [211, 0]
click at [368, 268] on div "role play iframe" at bounding box center [440, 268] width 343 height 13
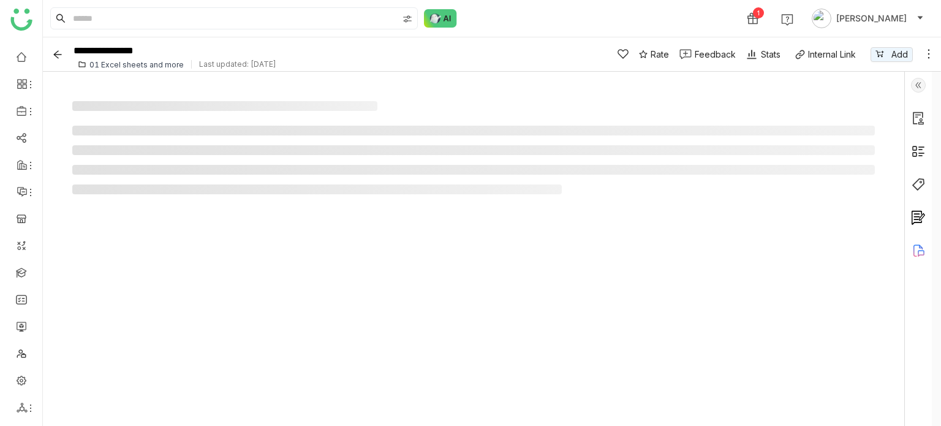
click at [527, 167] on li at bounding box center [473, 170] width 803 height 10
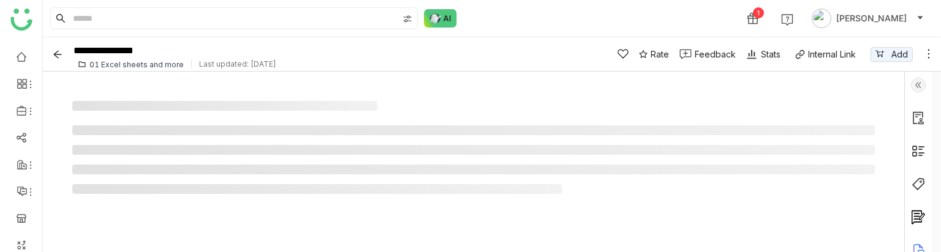
click at [929, 56] on icon at bounding box center [929, 54] width 12 height 12
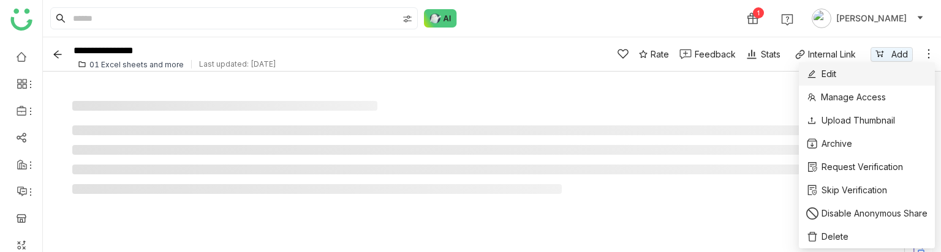
click at [896, 74] on li "Edit" at bounding box center [867, 73] width 136 height 23
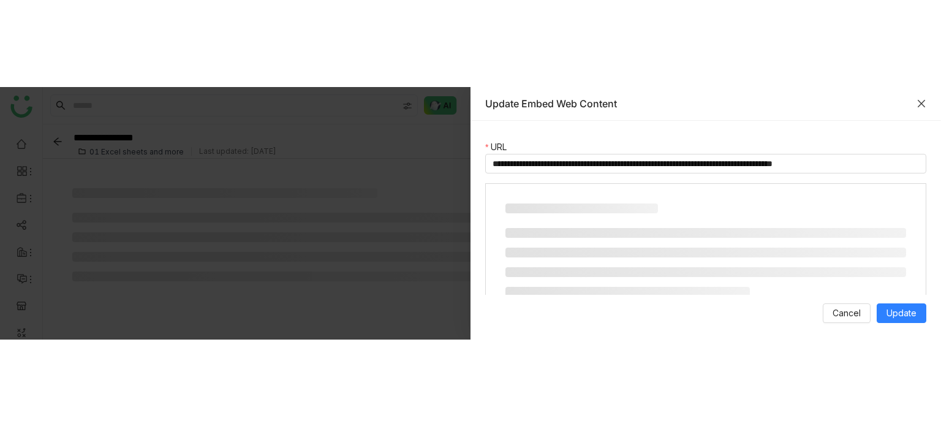
scroll to position [47, 0]
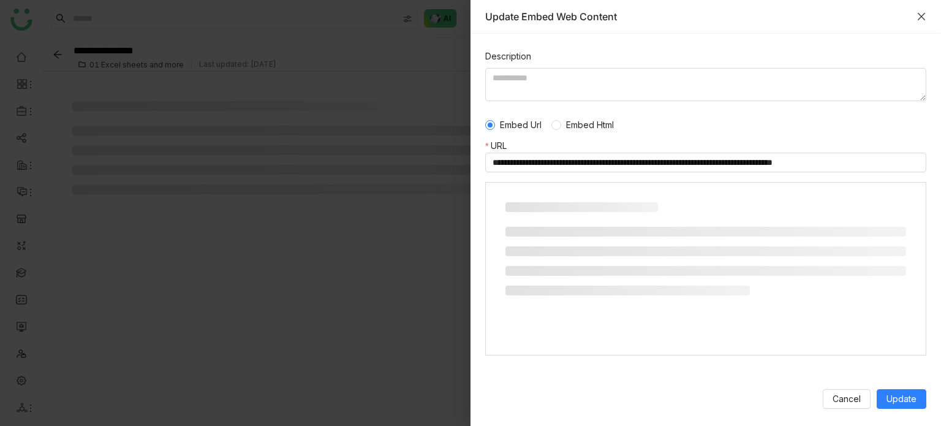
click at [919, 18] on icon "Close" at bounding box center [921, 16] width 7 height 7
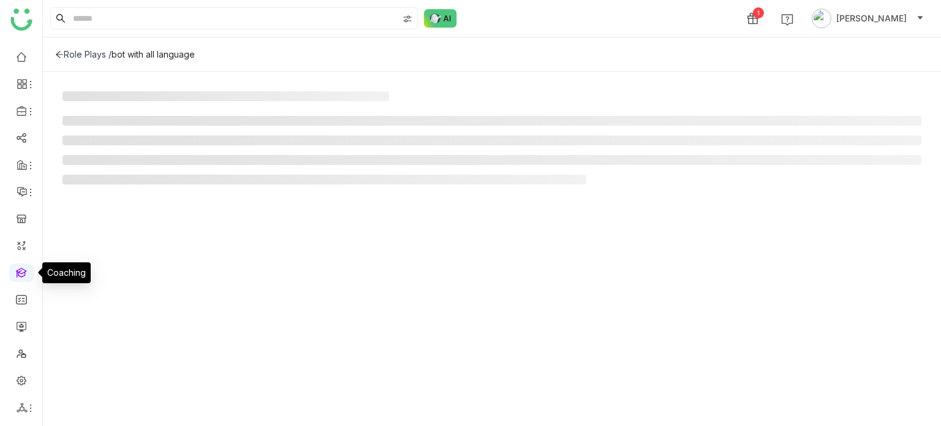
click at [21, 271] on link at bounding box center [21, 272] width 11 height 10
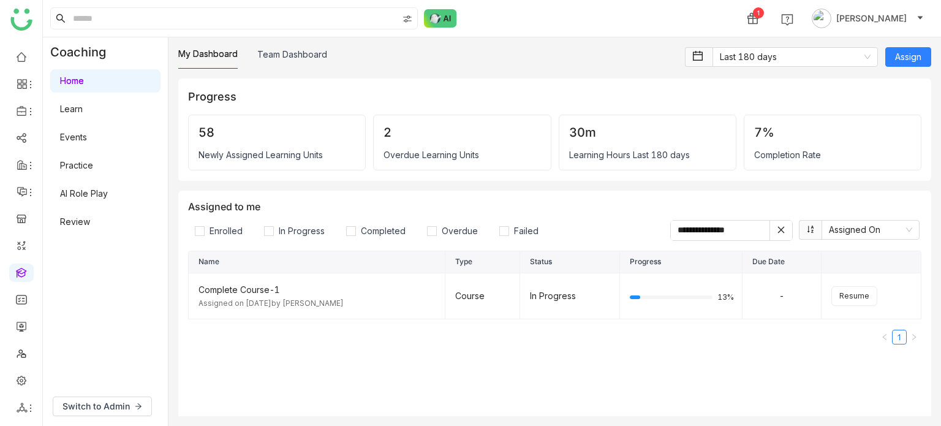
click at [108, 188] on link "AI Role Play" at bounding box center [84, 193] width 48 height 10
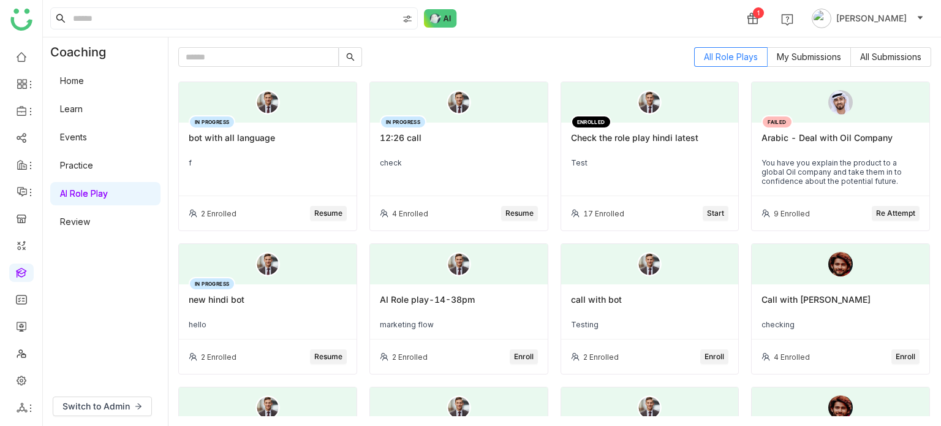
click at [444, 160] on div "check" at bounding box center [459, 162] width 158 height 9
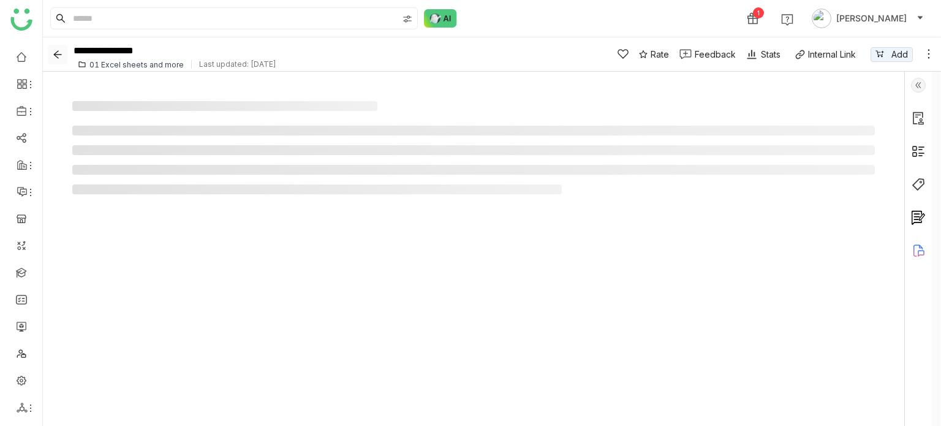
click at [61, 56] on icon "Back" at bounding box center [58, 55] width 10 height 10
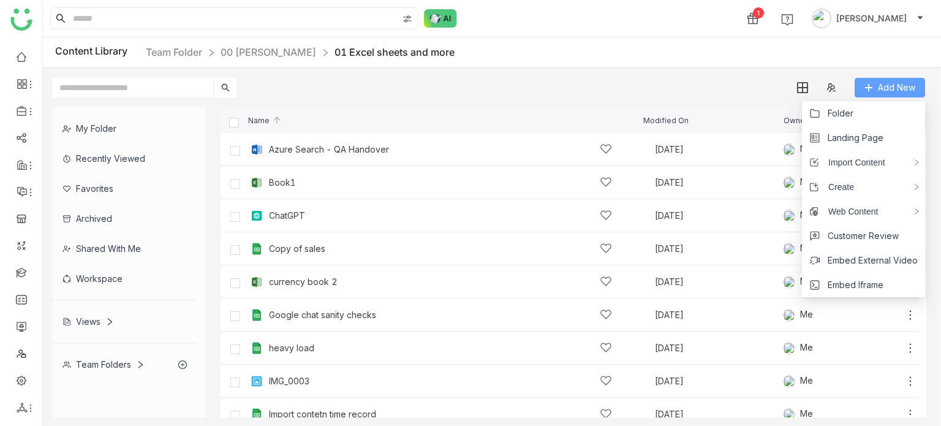
click at [876, 94] on button "Add New" at bounding box center [890, 88] width 70 height 20
click at [861, 286] on span "Embed Iframe" at bounding box center [856, 284] width 56 height 13
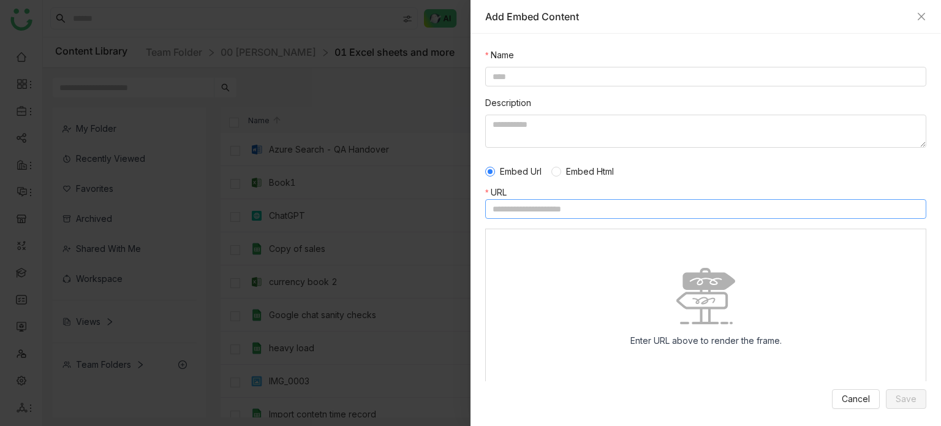
click at [616, 208] on input at bounding box center [705, 209] width 441 height 20
paste input "**********"
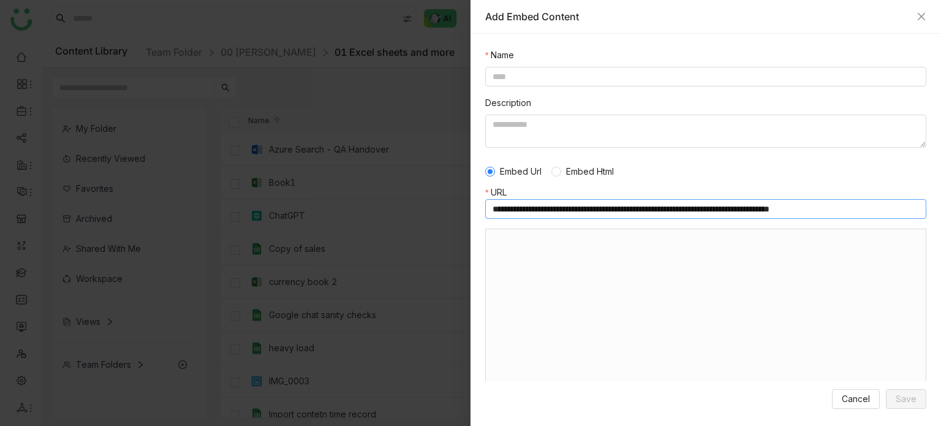
scroll to position [47, 0]
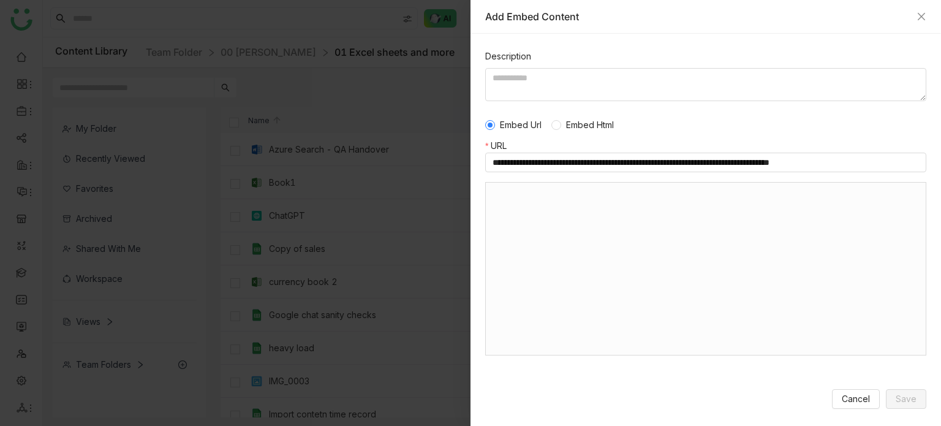
click at [652, 256] on body at bounding box center [706, 269] width 440 height 172
click at [846, 162] on input "**********" at bounding box center [705, 163] width 441 height 20
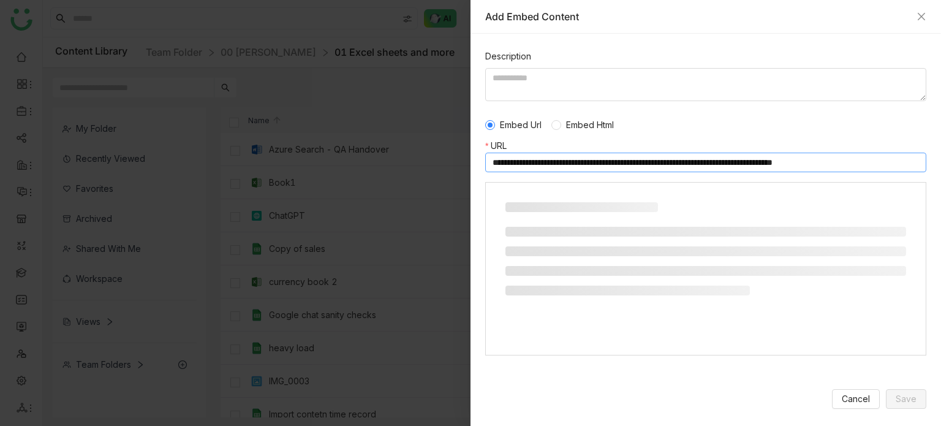
type input "**********"
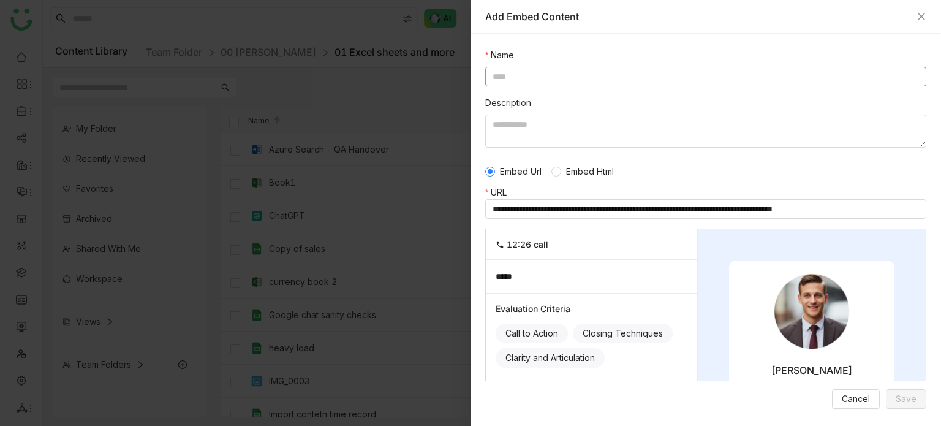
click at [578, 77] on input at bounding box center [705, 77] width 441 height 20
type input "**********"
click at [921, 399] on button "Save" at bounding box center [906, 399] width 40 height 20
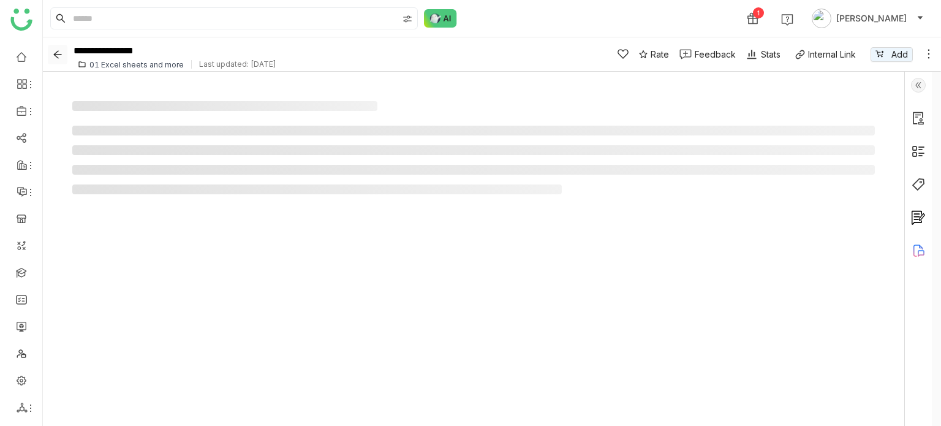
drag, startPoint x: 55, startPoint y: 51, endPoint x: 61, endPoint y: 56, distance: 7.5
click at [55, 51] on icon "Back" at bounding box center [58, 55] width 10 height 10
